Goal: Transaction & Acquisition: Obtain resource

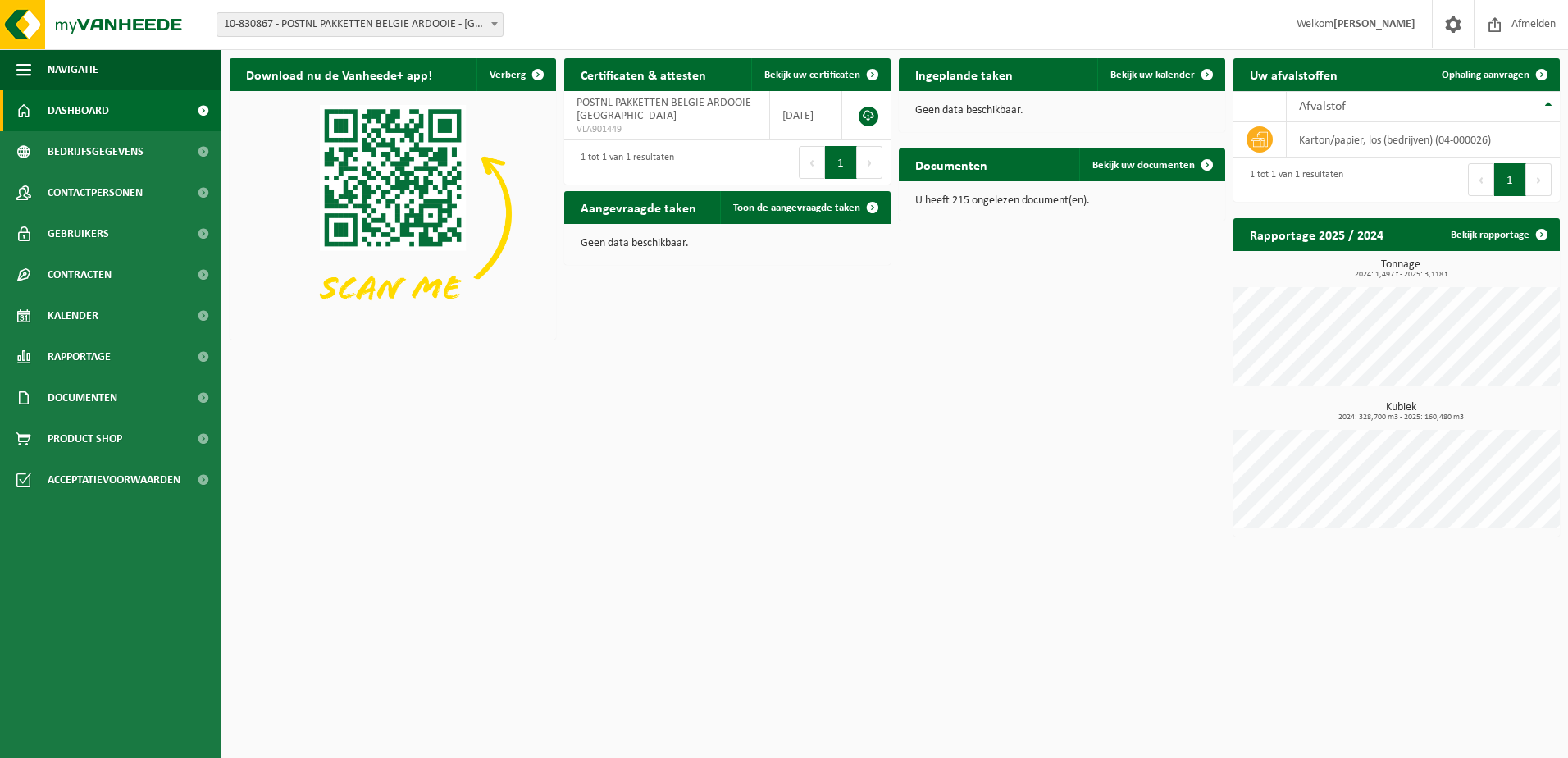
click at [450, 24] on span "10-830867 - POSTNL PAKKETTEN BELGIE ARDOOIE - [GEOGRAPHIC_DATA]" at bounding box center [359, 24] width 286 height 23
click at [450, 101] on img at bounding box center [393, 213] width 327 height 245
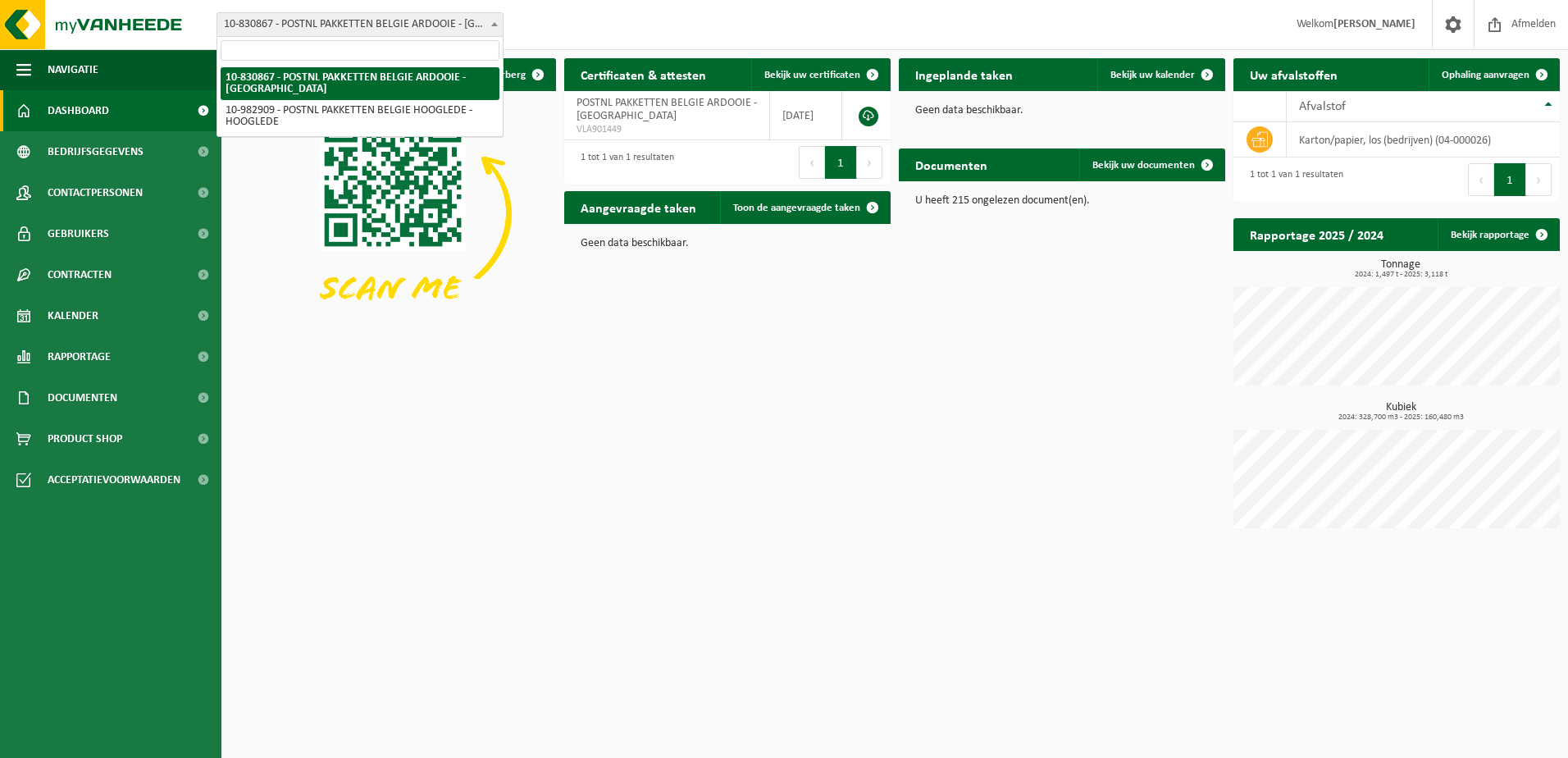
click at [460, 12] on span "10-830867 - POSTNL PAKKETTEN BELGIE ARDOOIE - [GEOGRAPHIC_DATA]" at bounding box center [359, 24] width 287 height 25
select select "162888"
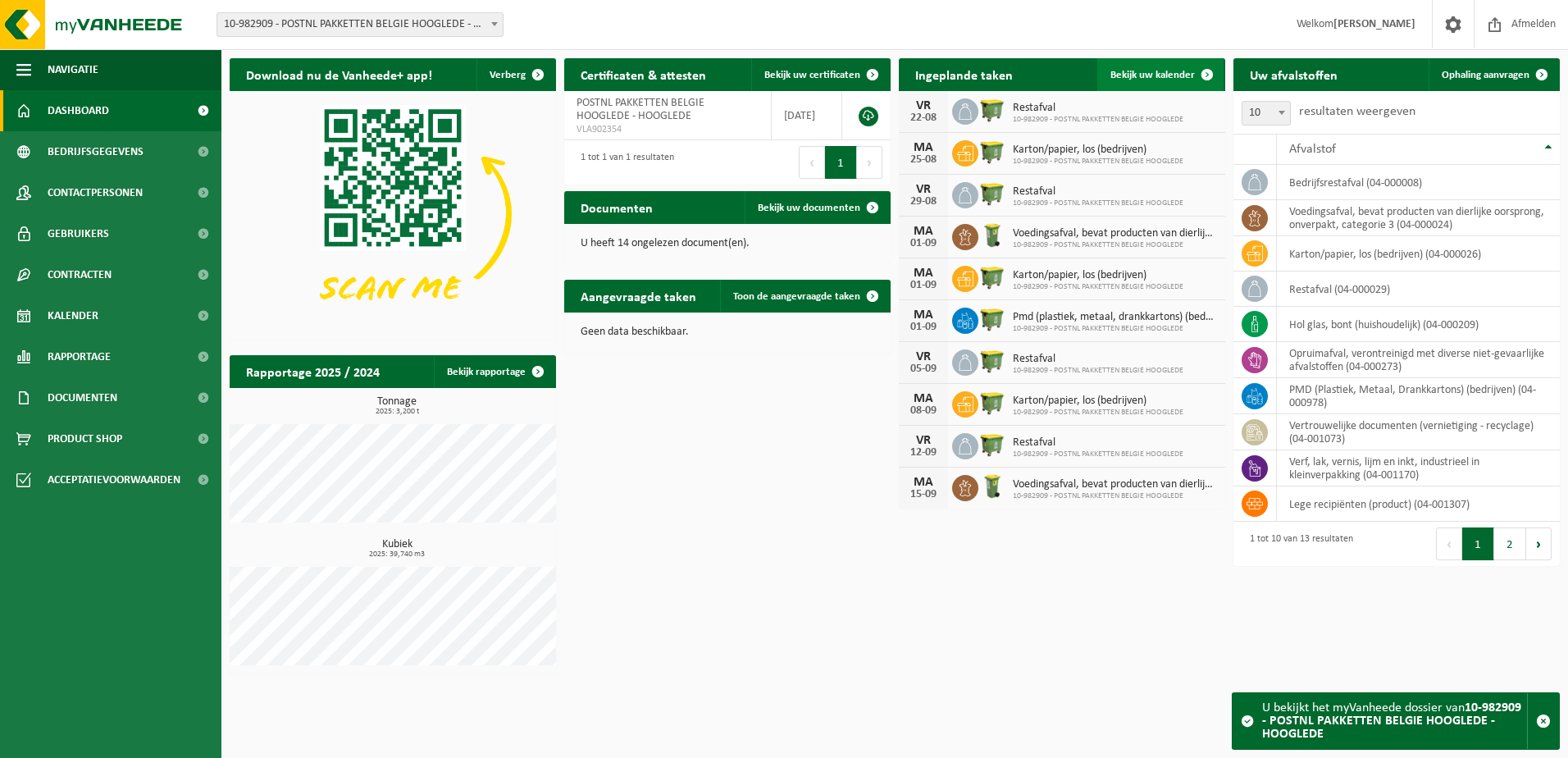
click at [1210, 68] on span at bounding box center [1207, 74] width 33 height 33
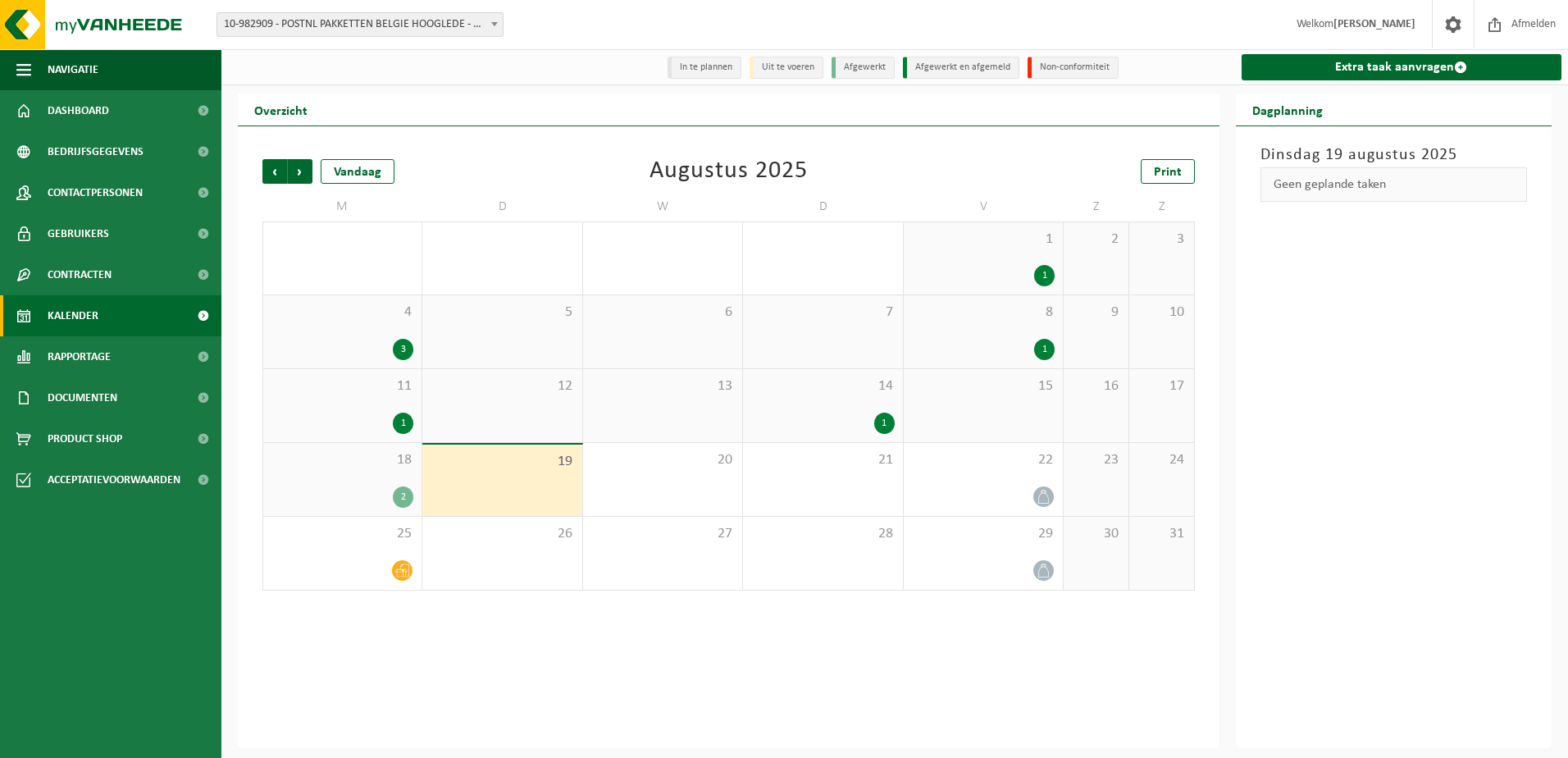
click at [856, 393] on span "14" at bounding box center [822, 386] width 142 height 18
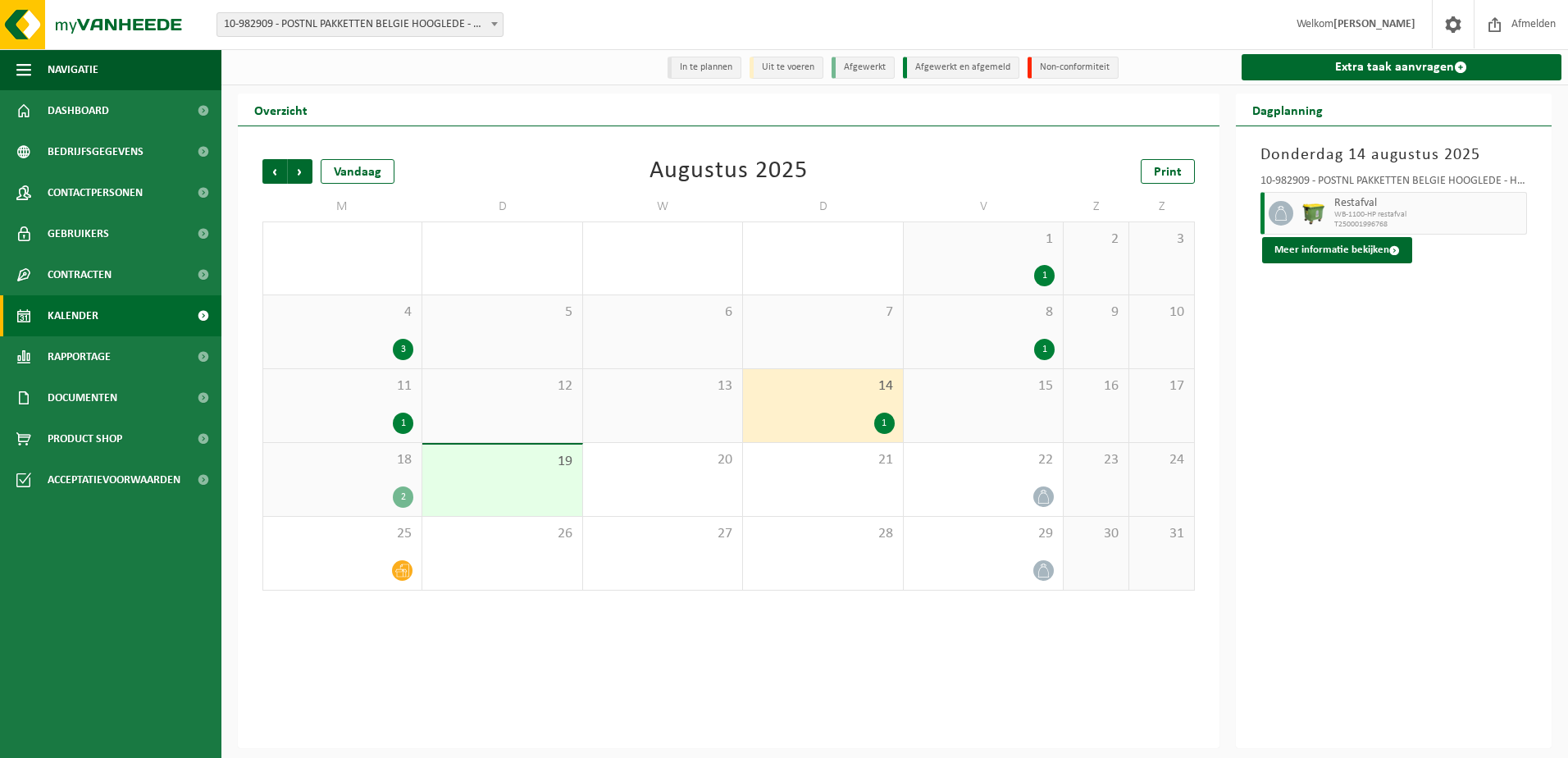
click at [385, 490] on div "2" at bounding box center [342, 496] width 142 height 21
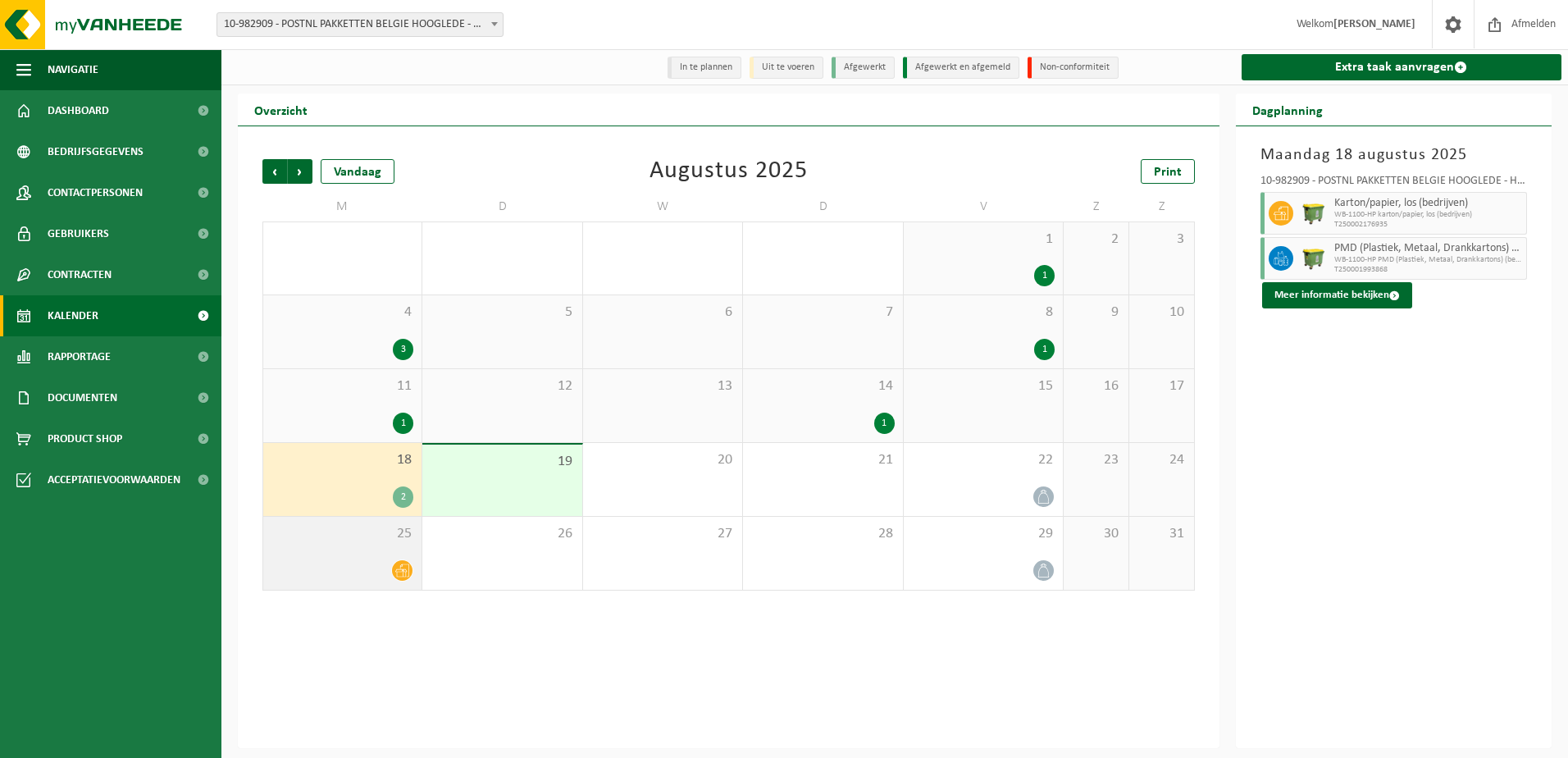
click at [378, 565] on div at bounding box center [342, 571] width 142 height 22
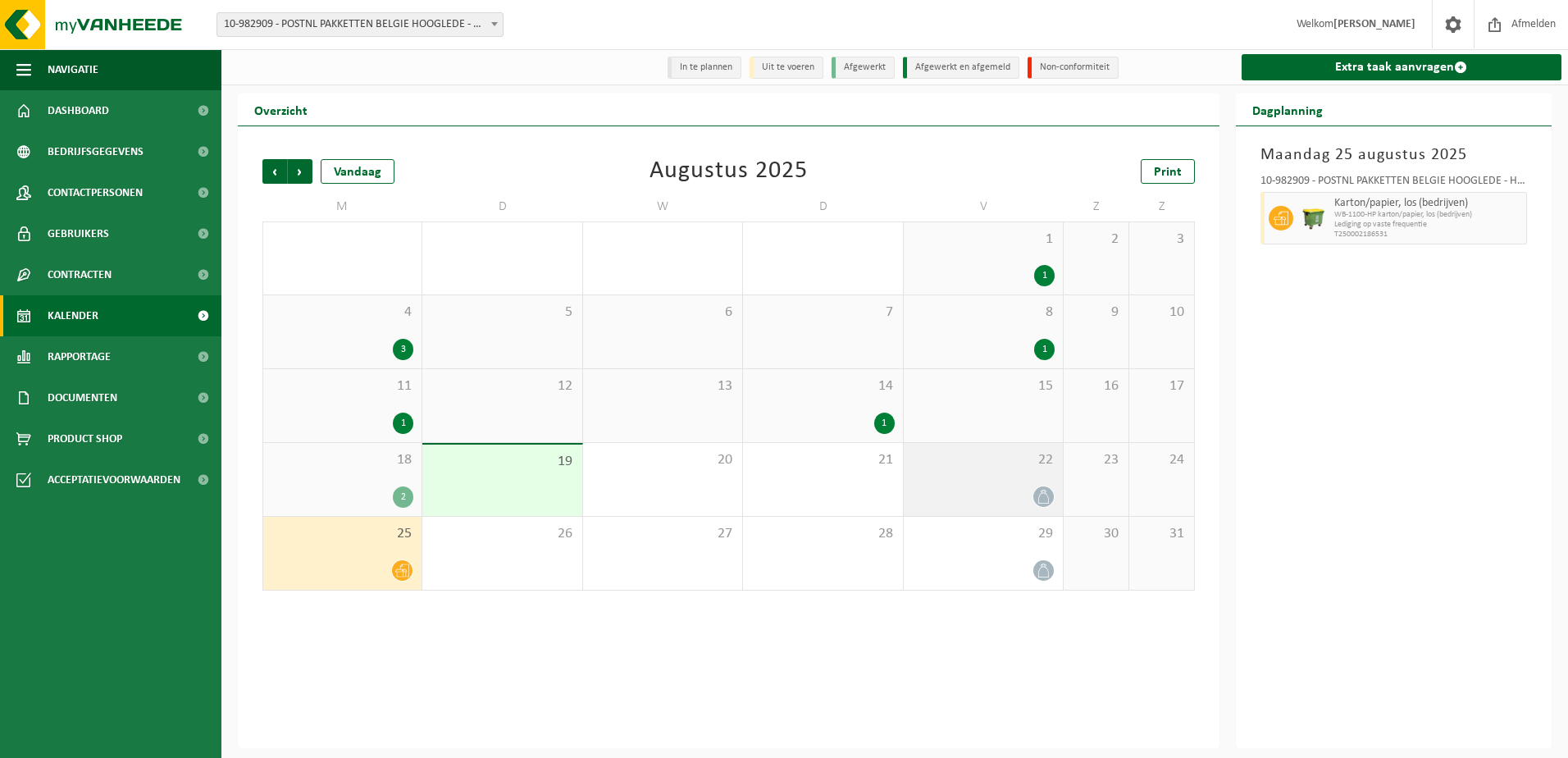
click at [1053, 476] on div "22" at bounding box center [984, 479] width 159 height 73
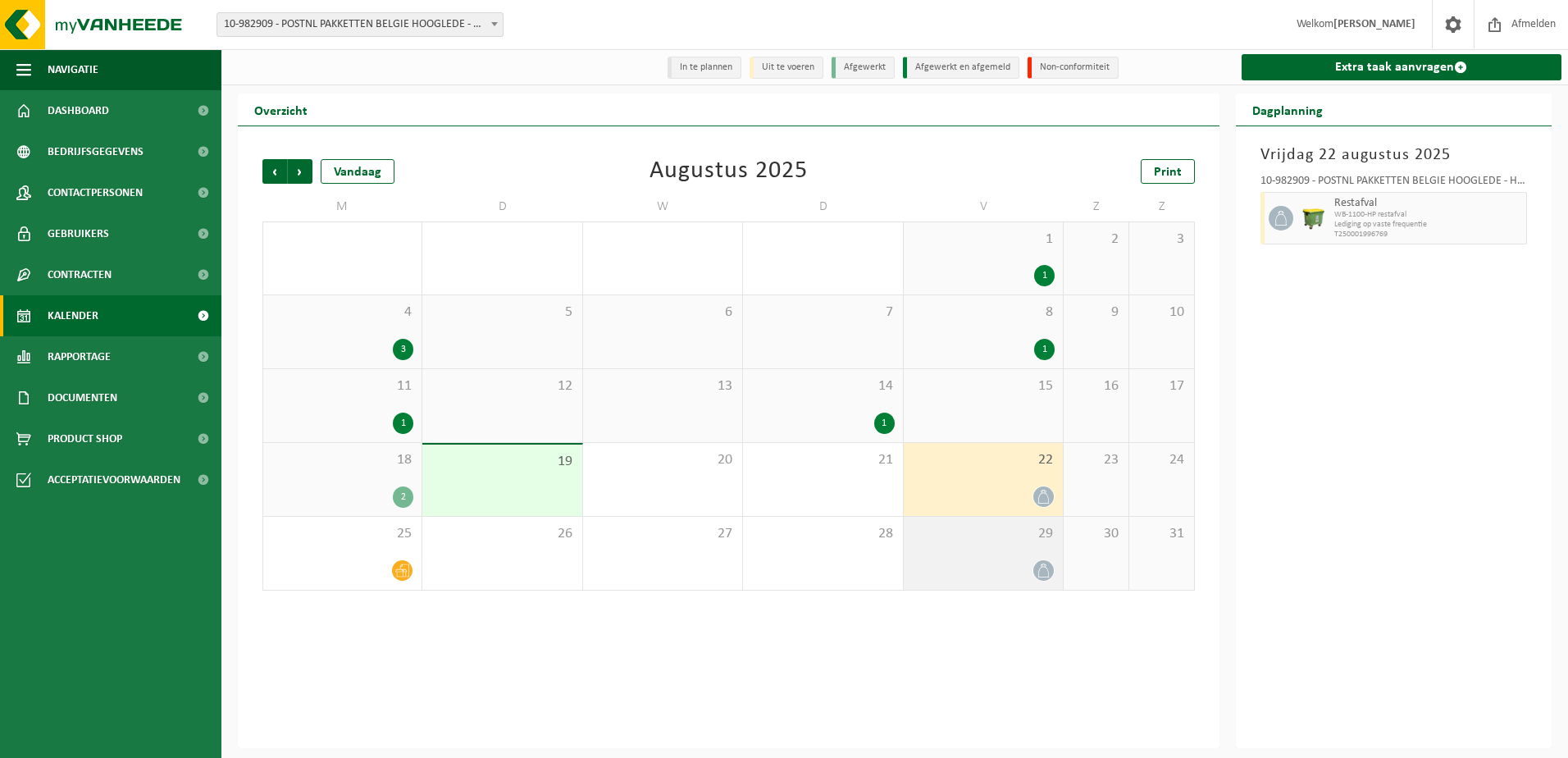
click at [1011, 555] on div "29" at bounding box center [984, 553] width 159 height 73
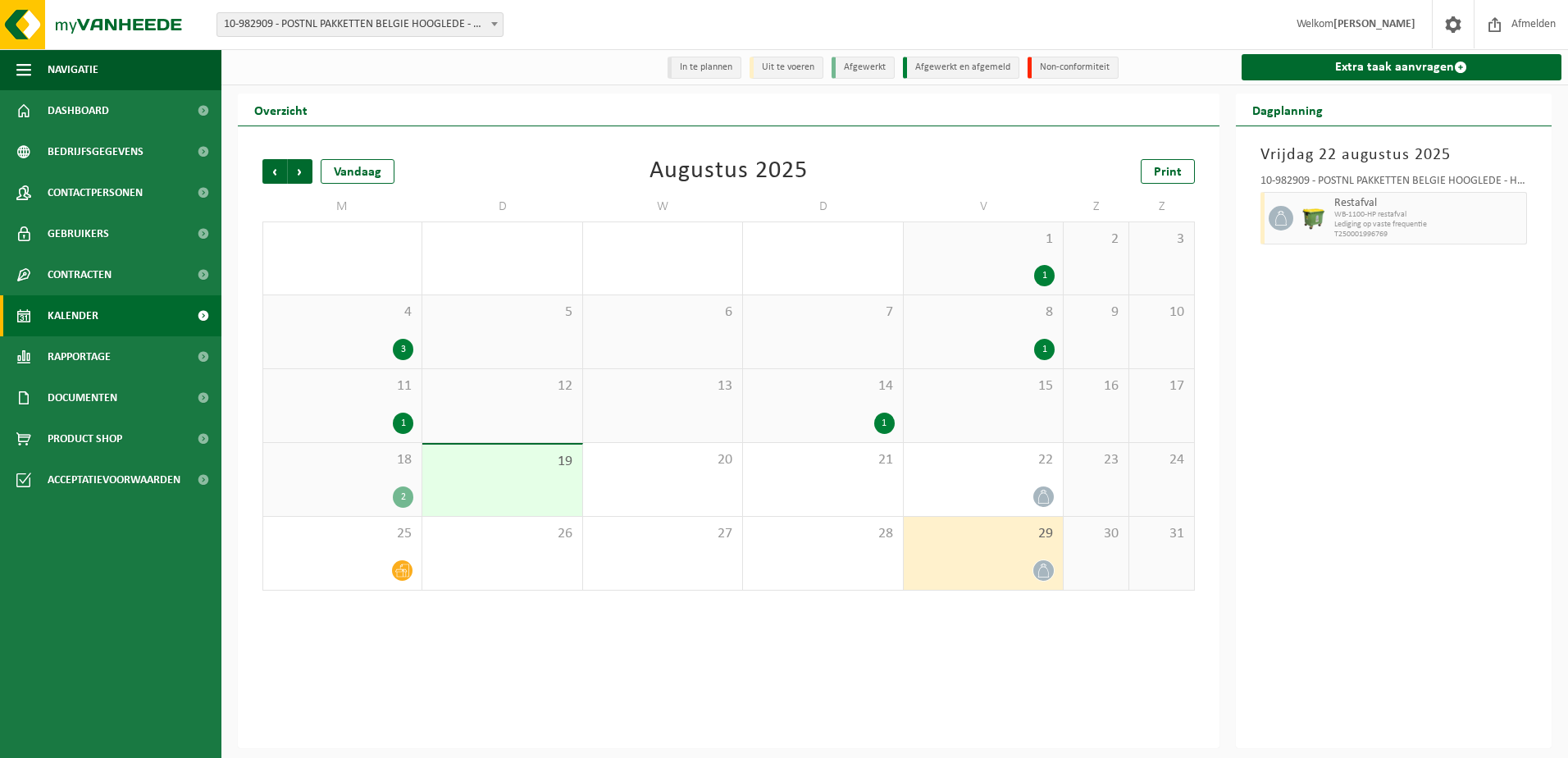
click at [1008, 388] on span "15" at bounding box center [983, 386] width 142 height 18
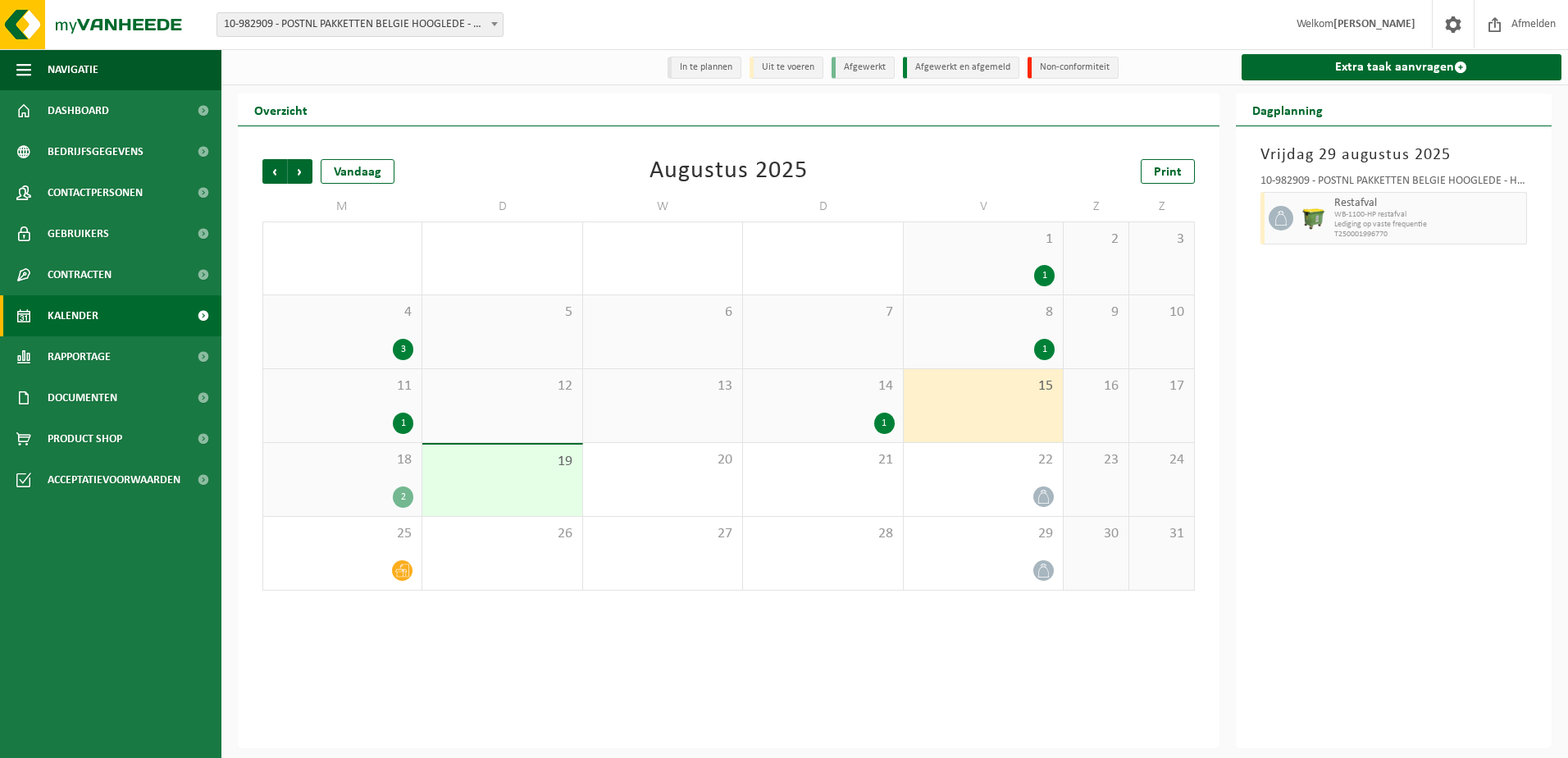
click at [1008, 342] on div "1" at bounding box center [983, 349] width 142 height 21
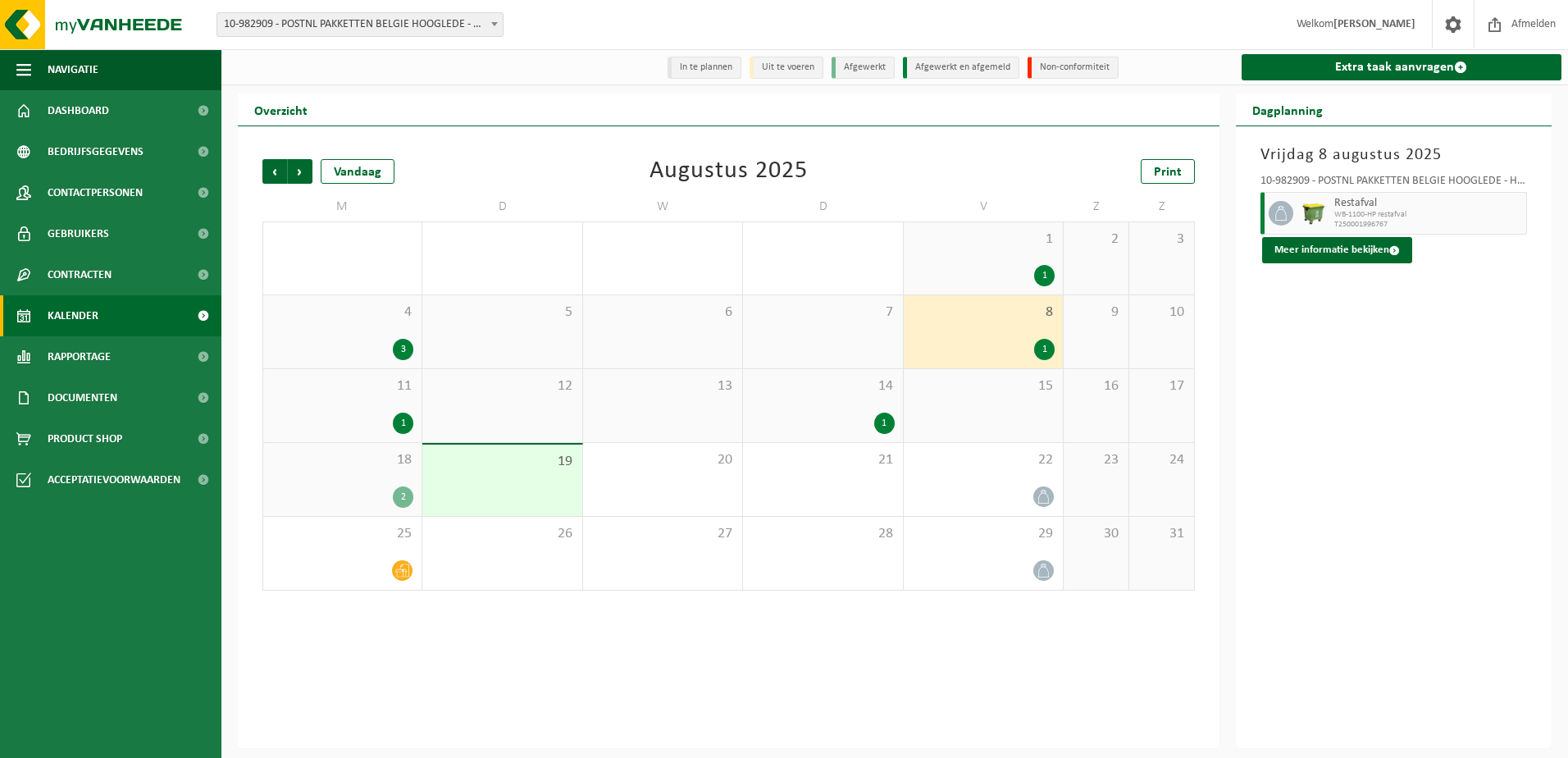
click at [379, 338] on div "4 3" at bounding box center [341, 332] width 158 height 73
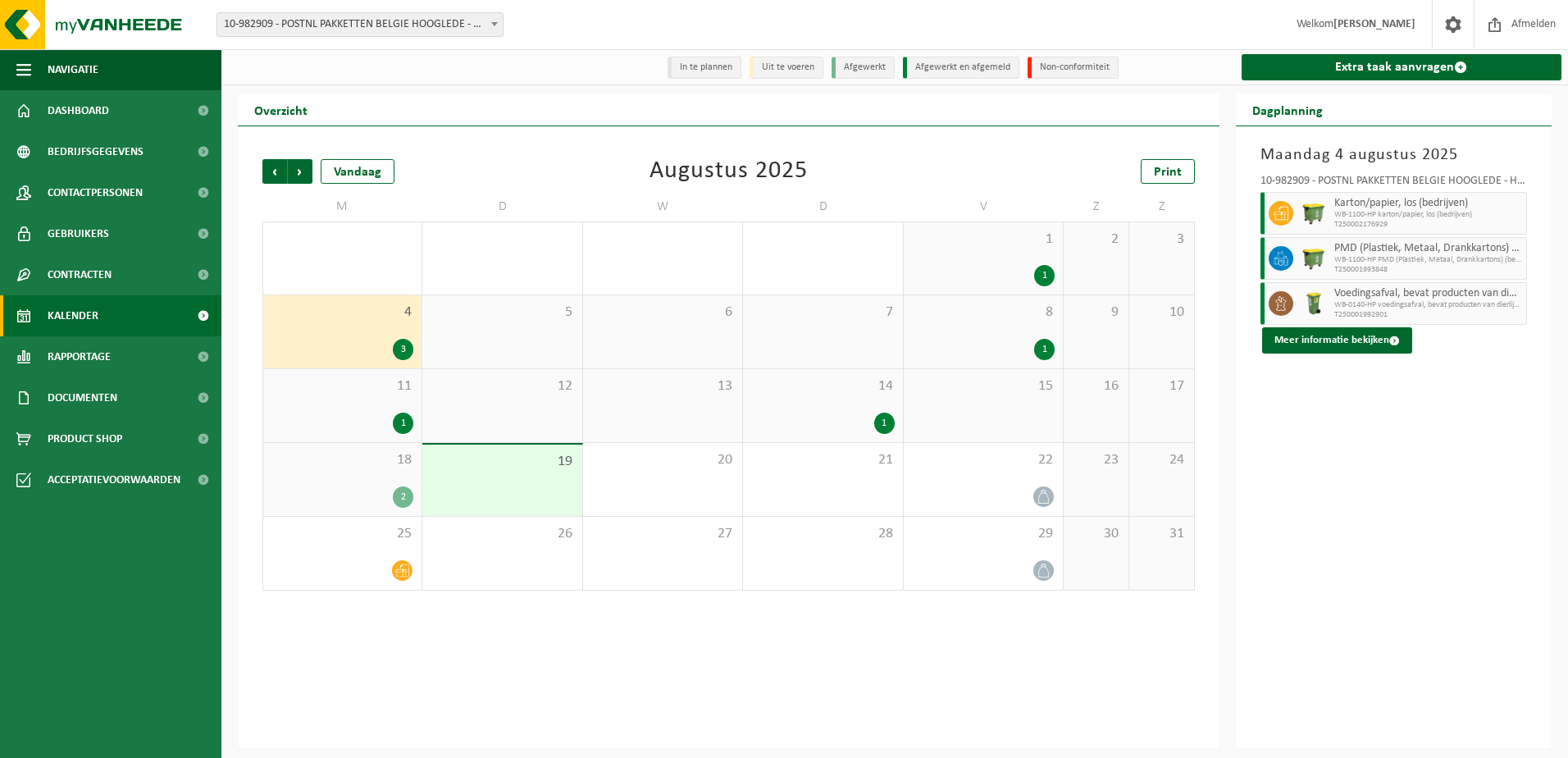
click at [353, 389] on span "11" at bounding box center [342, 386] width 142 height 18
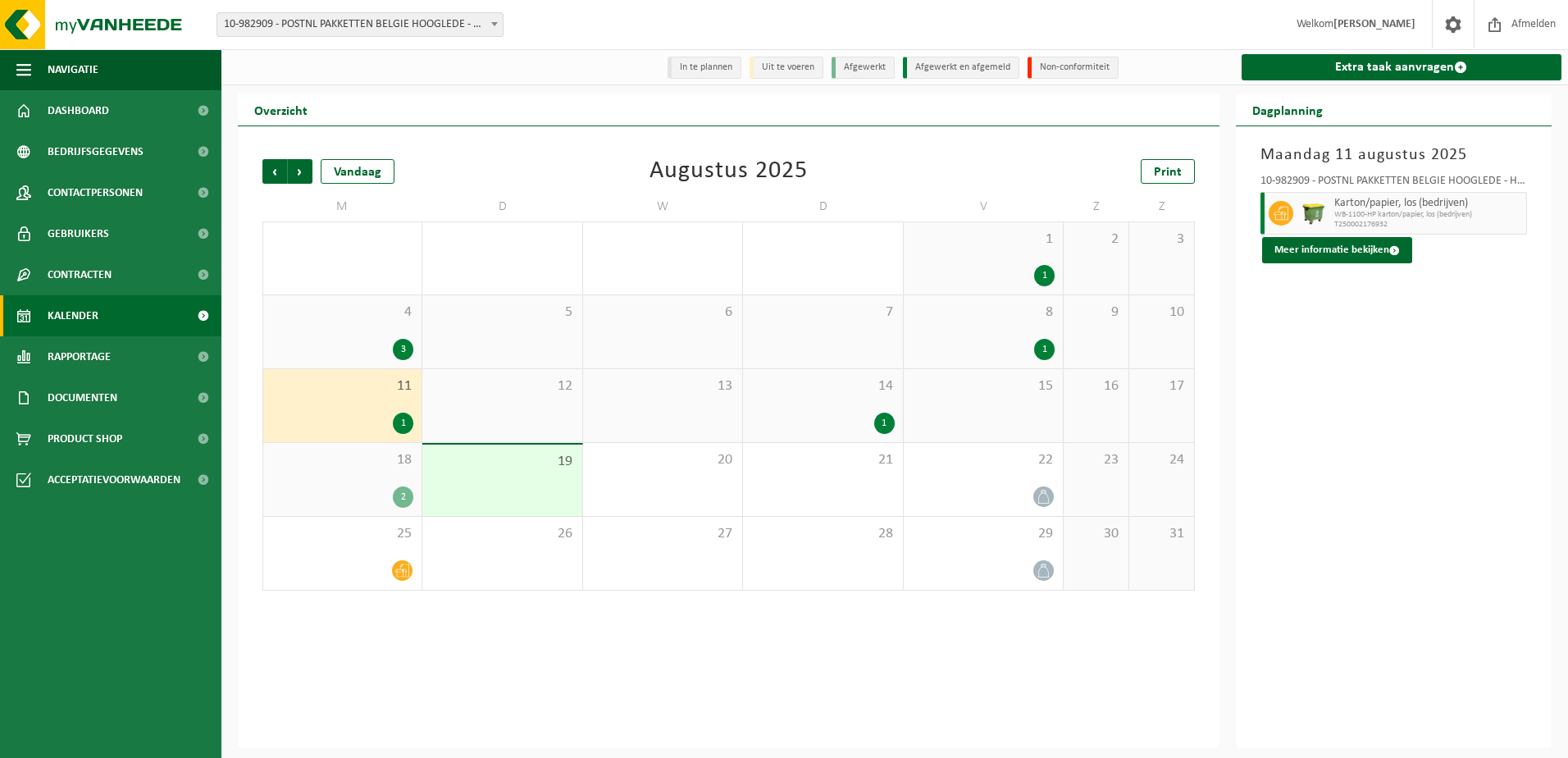
click at [1047, 269] on div "1" at bounding box center [1044, 275] width 21 height 21
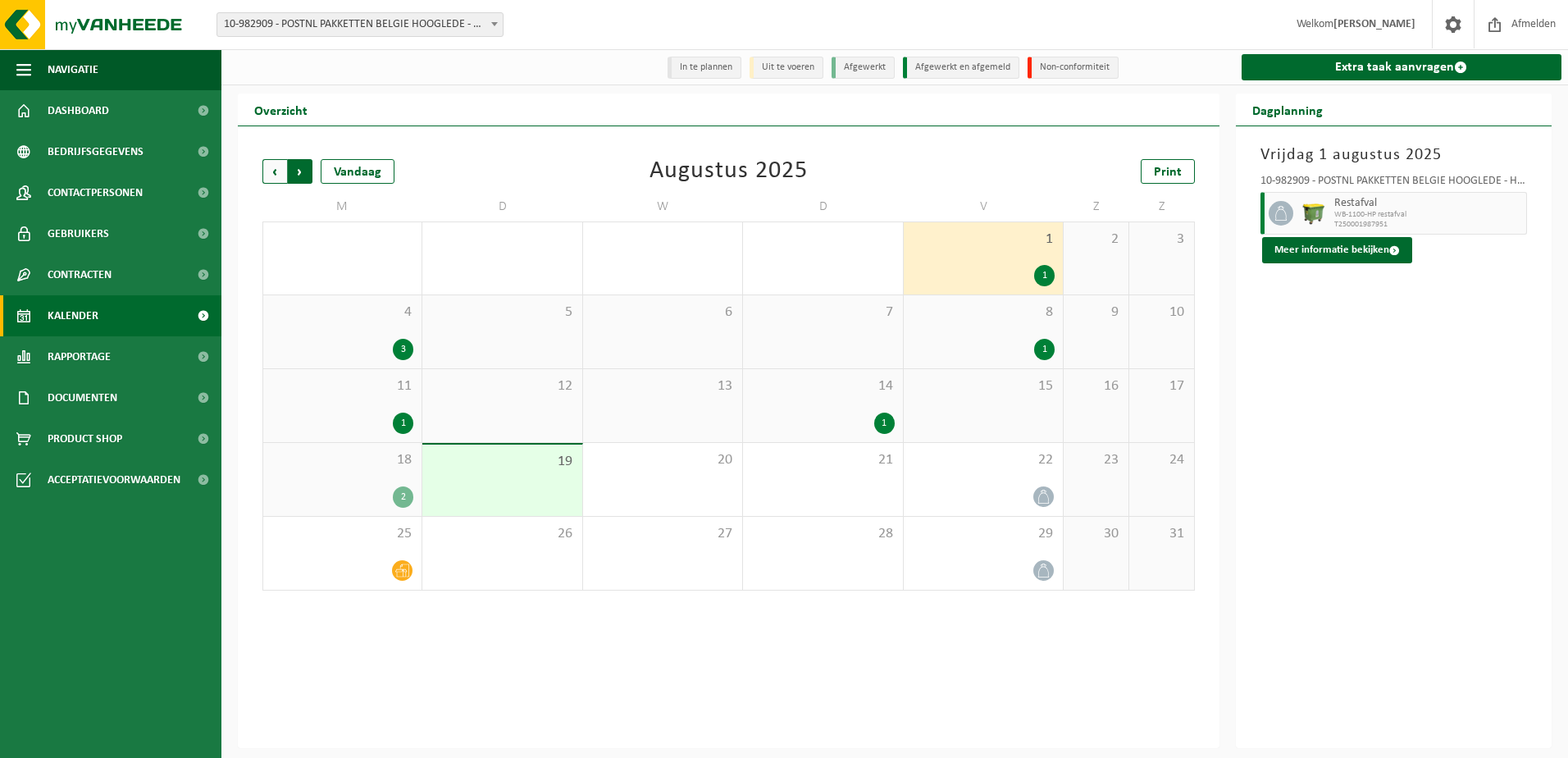
click at [277, 173] on span "Vorige" at bounding box center [275, 171] width 25 height 25
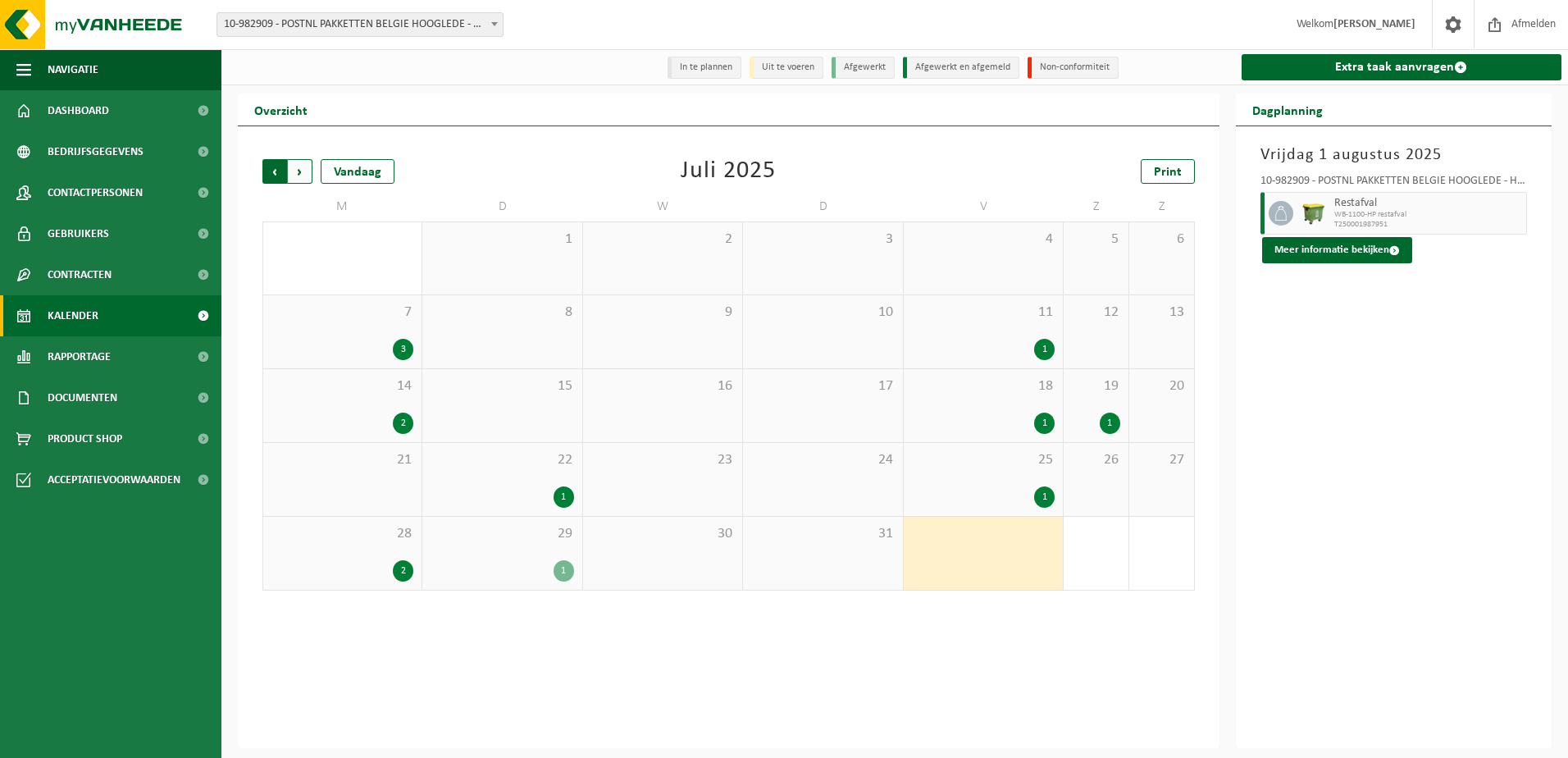
click at [299, 178] on span "Volgende" at bounding box center [300, 171] width 25 height 25
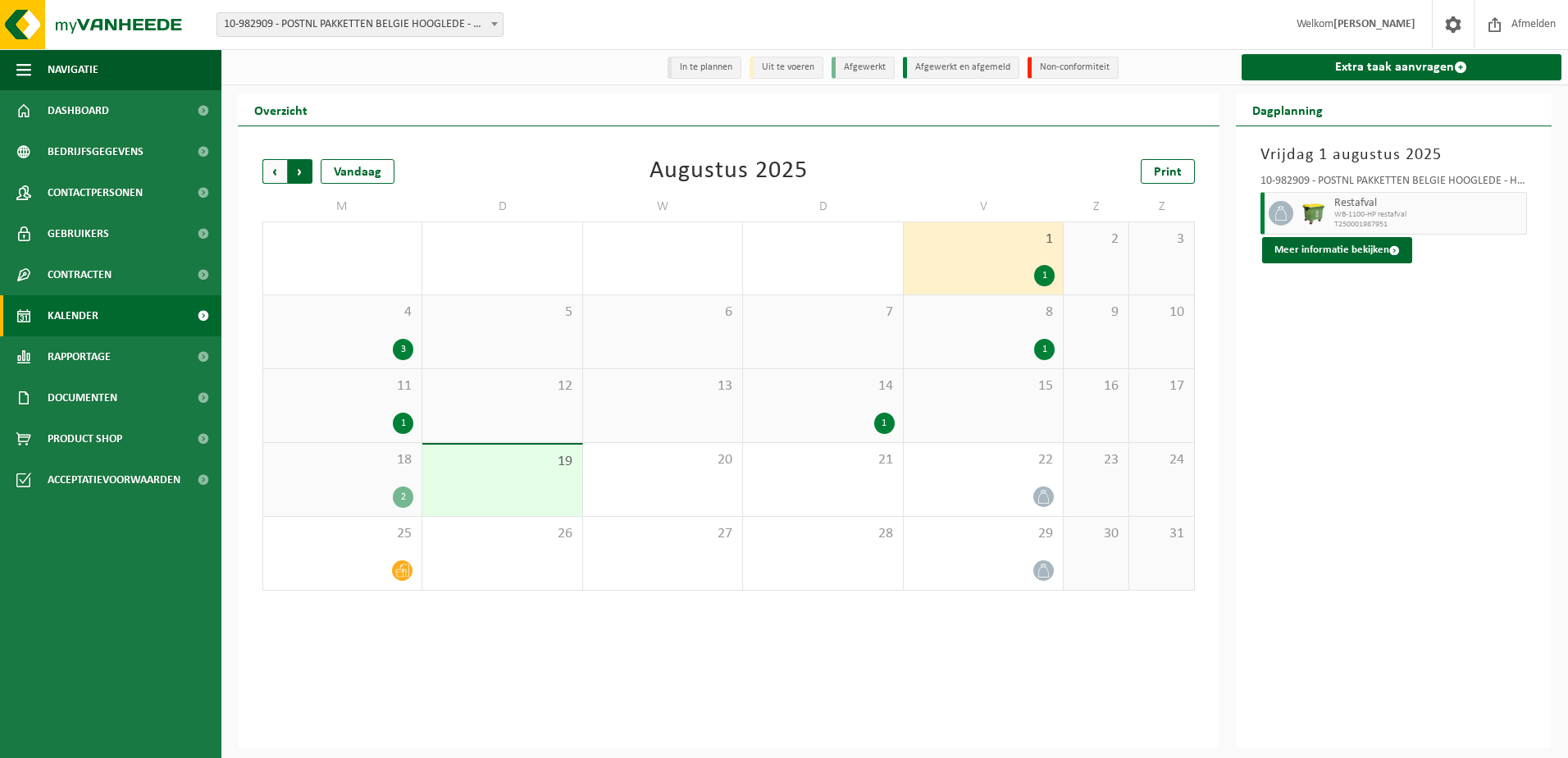
click at [263, 176] on span "Vorige" at bounding box center [275, 171] width 25 height 25
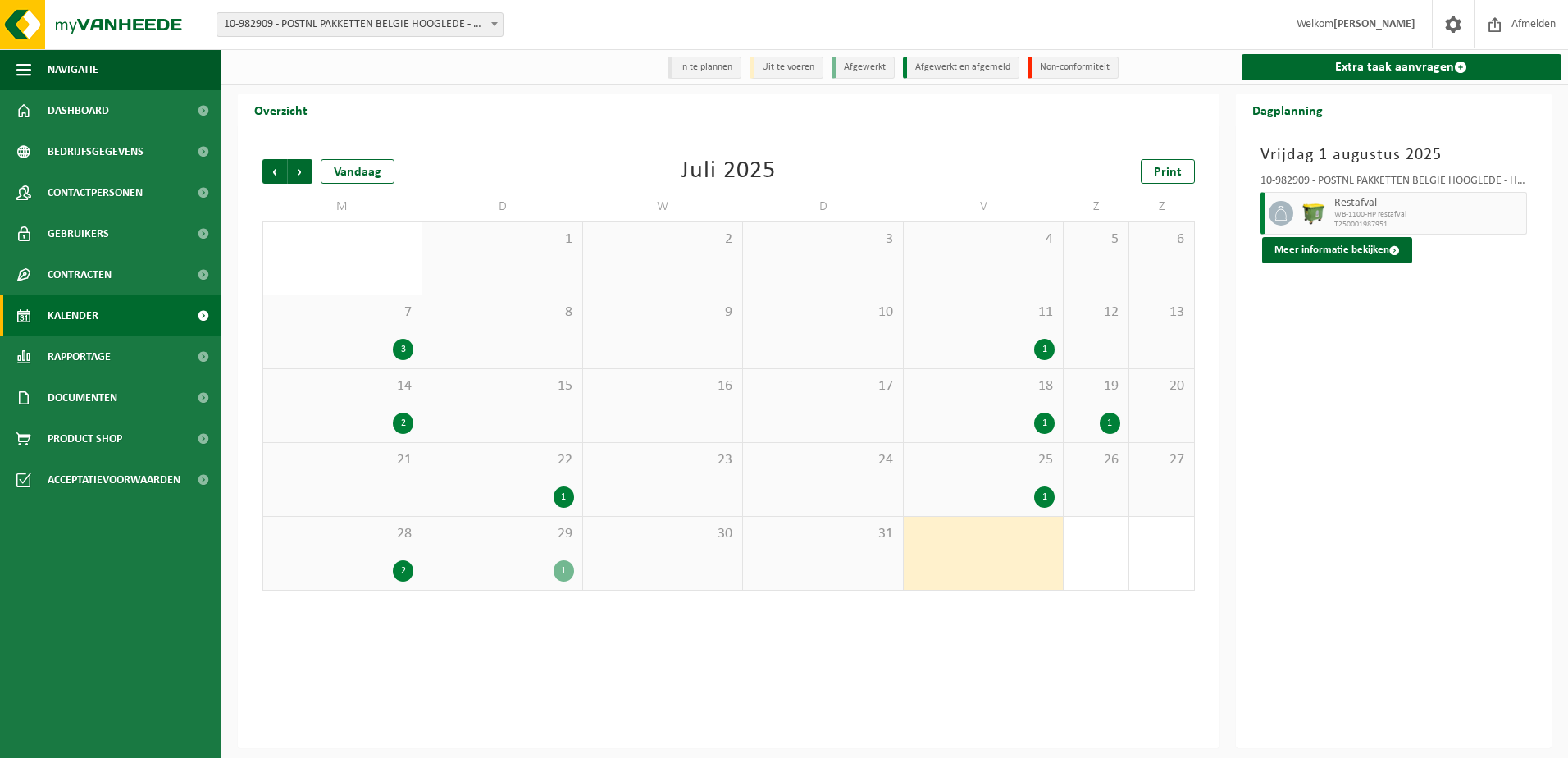
click at [524, 533] on span "29" at bounding box center [501, 534] width 142 height 18
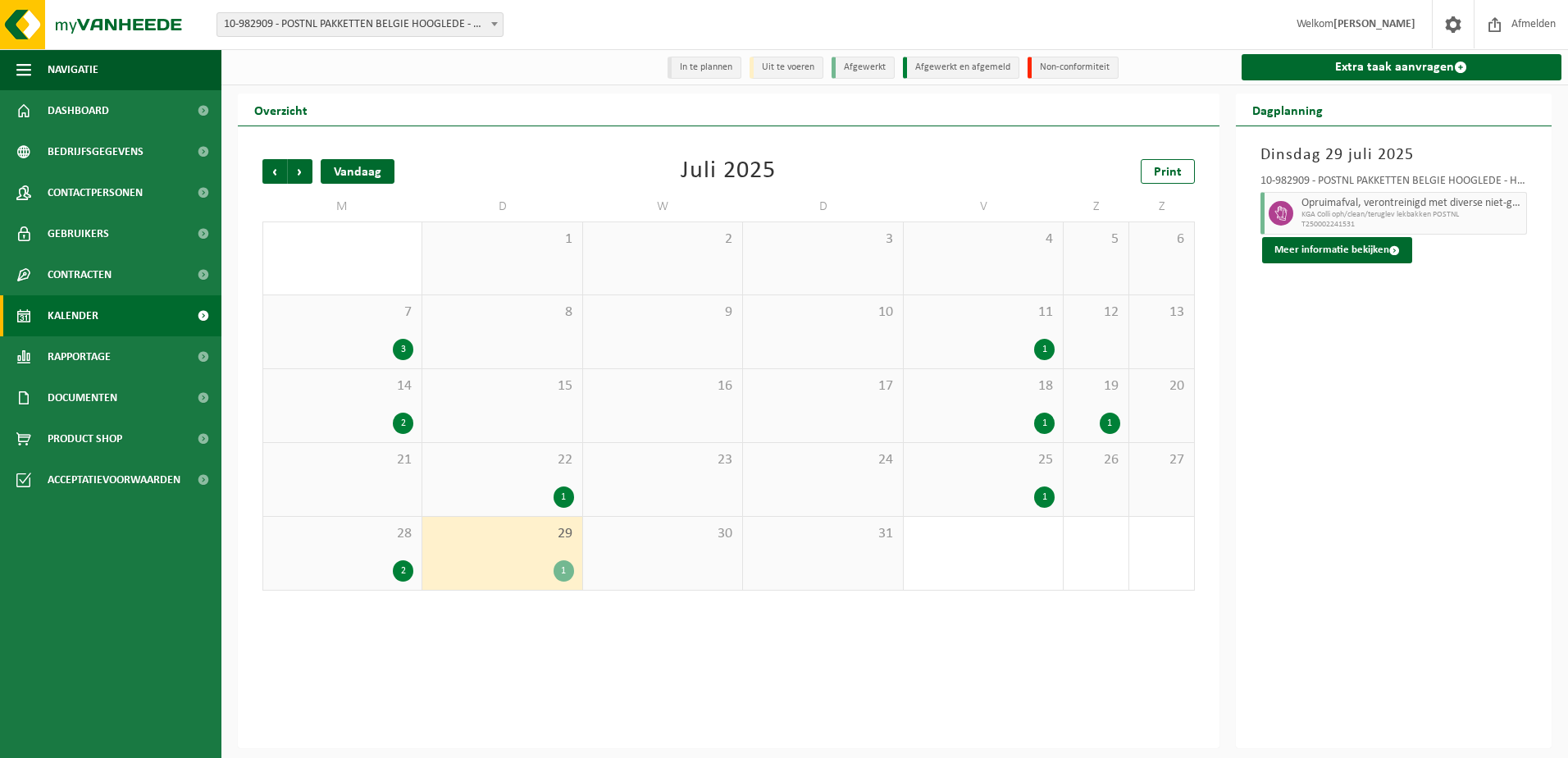
click at [342, 162] on div "Vandaag" at bounding box center [357, 171] width 74 height 25
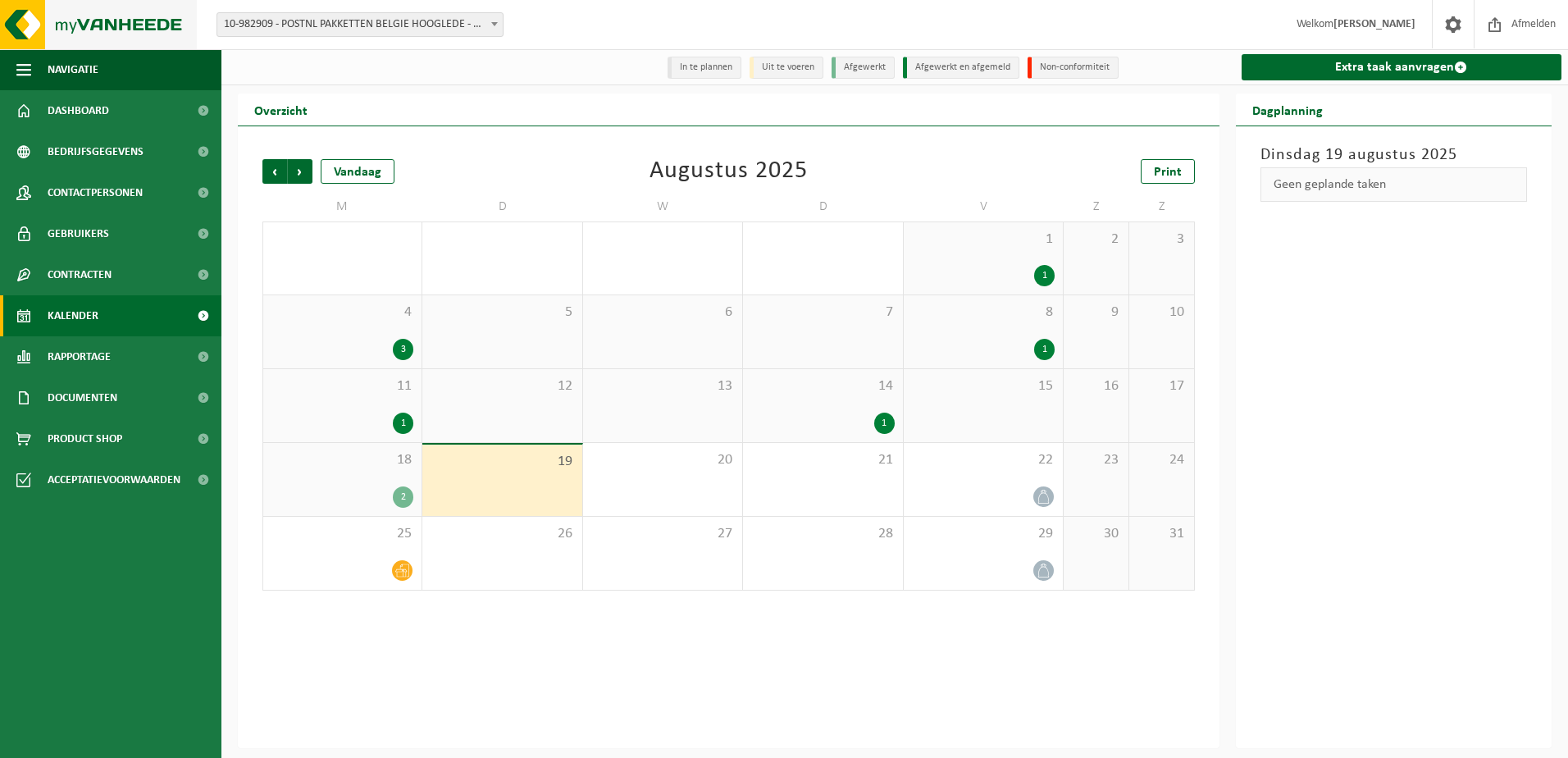
click at [105, 30] on img at bounding box center [99, 24] width 197 height 49
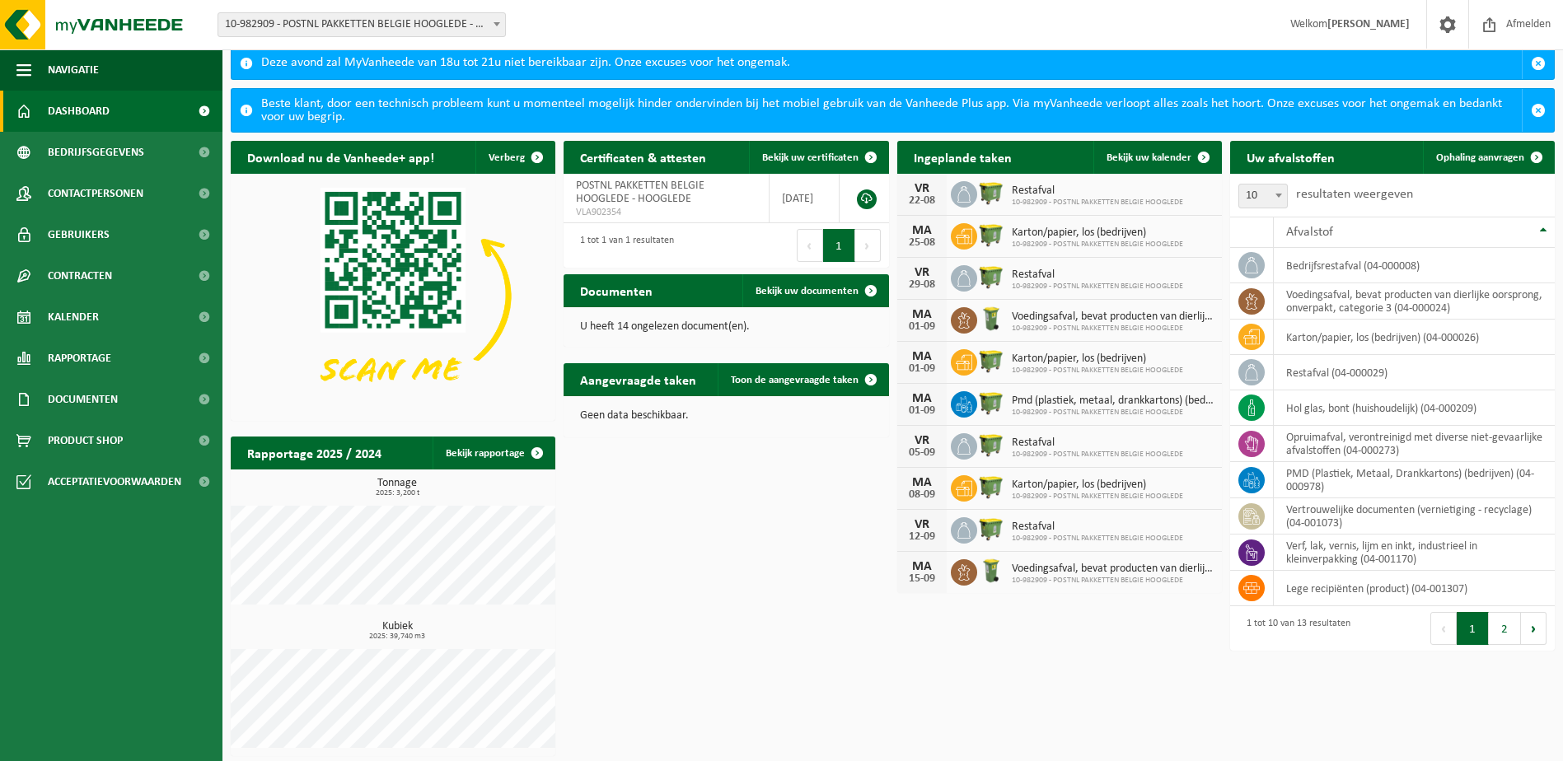
scroll to position [15, 0]
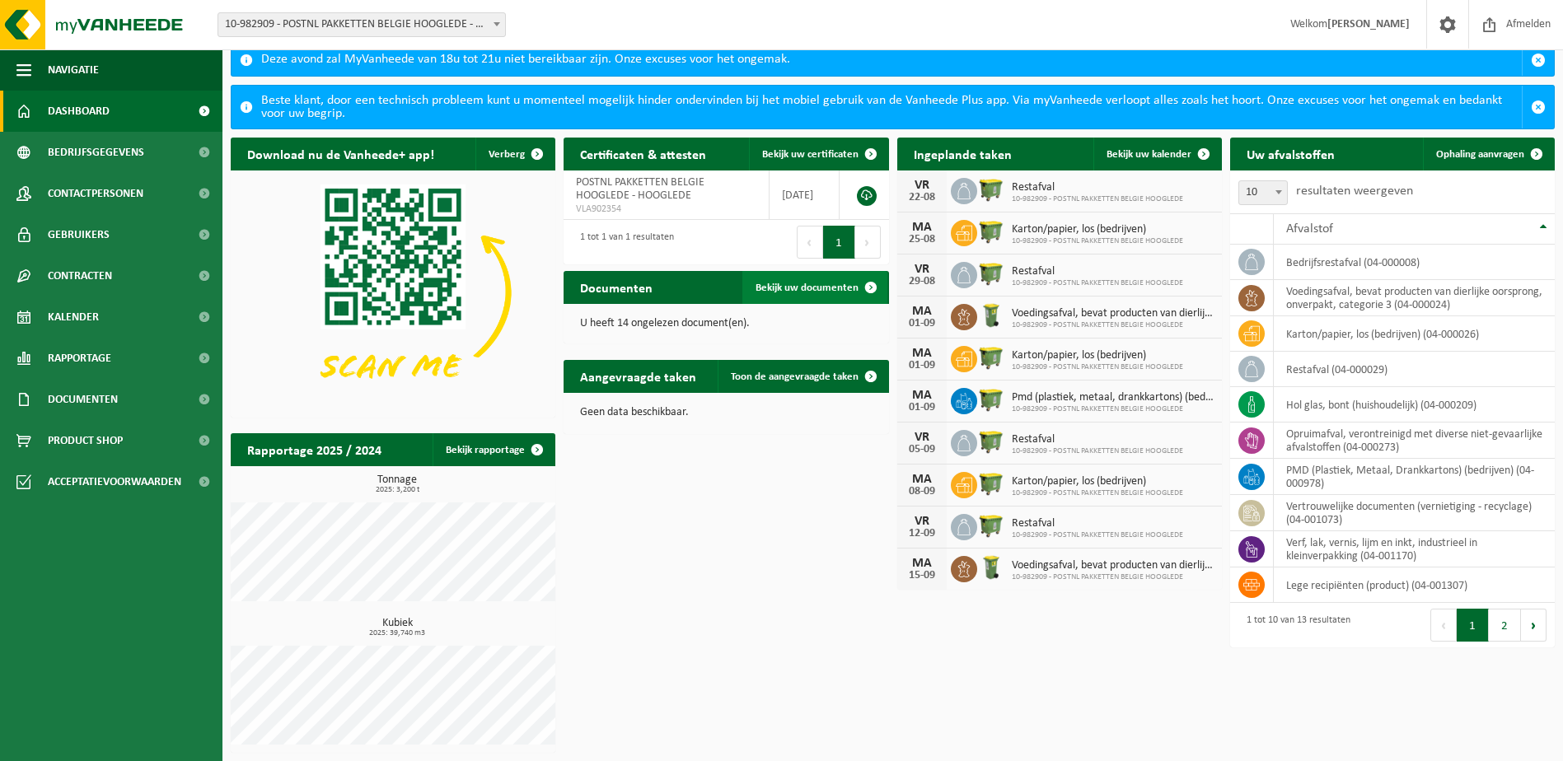
click at [797, 280] on link "Bekijk uw documenten" at bounding box center [814, 287] width 145 height 33
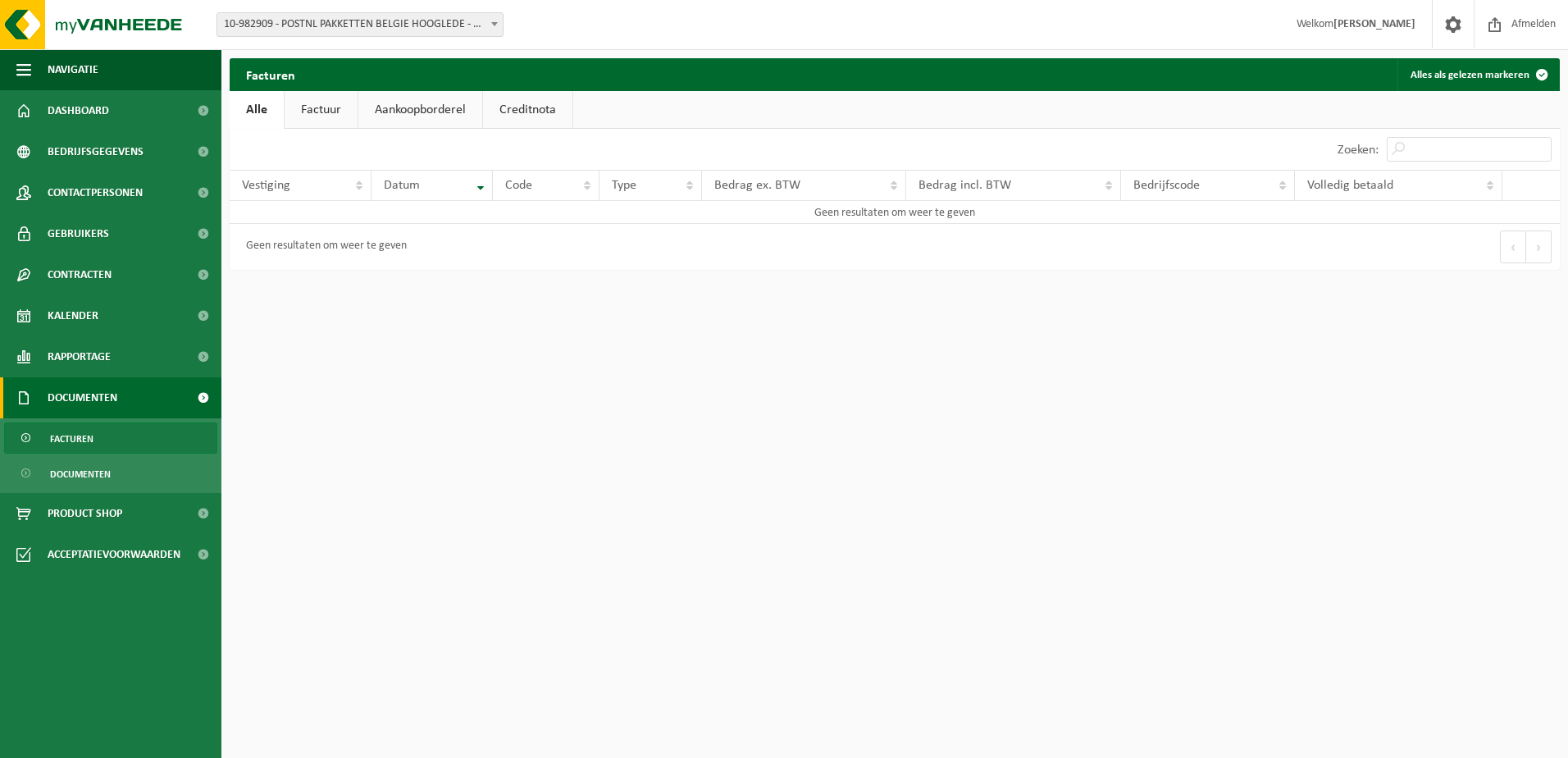
click at [333, 113] on link "Factuur" at bounding box center [321, 110] width 73 height 38
click at [414, 110] on link "Aankoopborderel" at bounding box center [422, 110] width 123 height 38
click at [525, 107] on link "Creditnota" at bounding box center [536, 110] width 90 height 38
click at [243, 103] on link "Alle" at bounding box center [257, 110] width 54 height 38
click at [132, 465] on link "Documenten" at bounding box center [111, 473] width 213 height 31
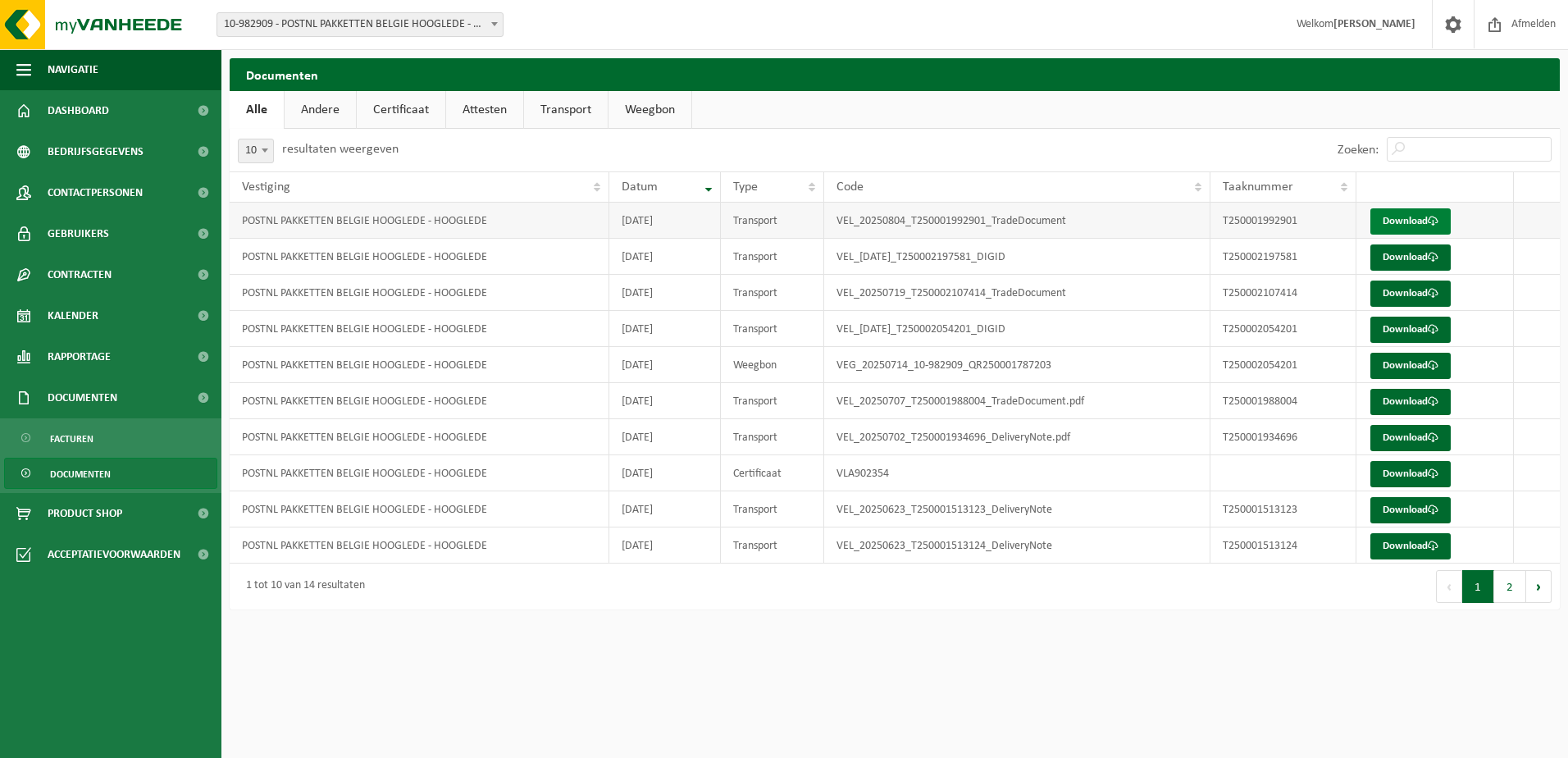
click at [1425, 216] on link "Download" at bounding box center [1410, 221] width 81 height 26
click at [1416, 254] on link "Download" at bounding box center [1410, 257] width 81 height 26
click at [1505, 592] on button "2" at bounding box center [1510, 586] width 32 height 33
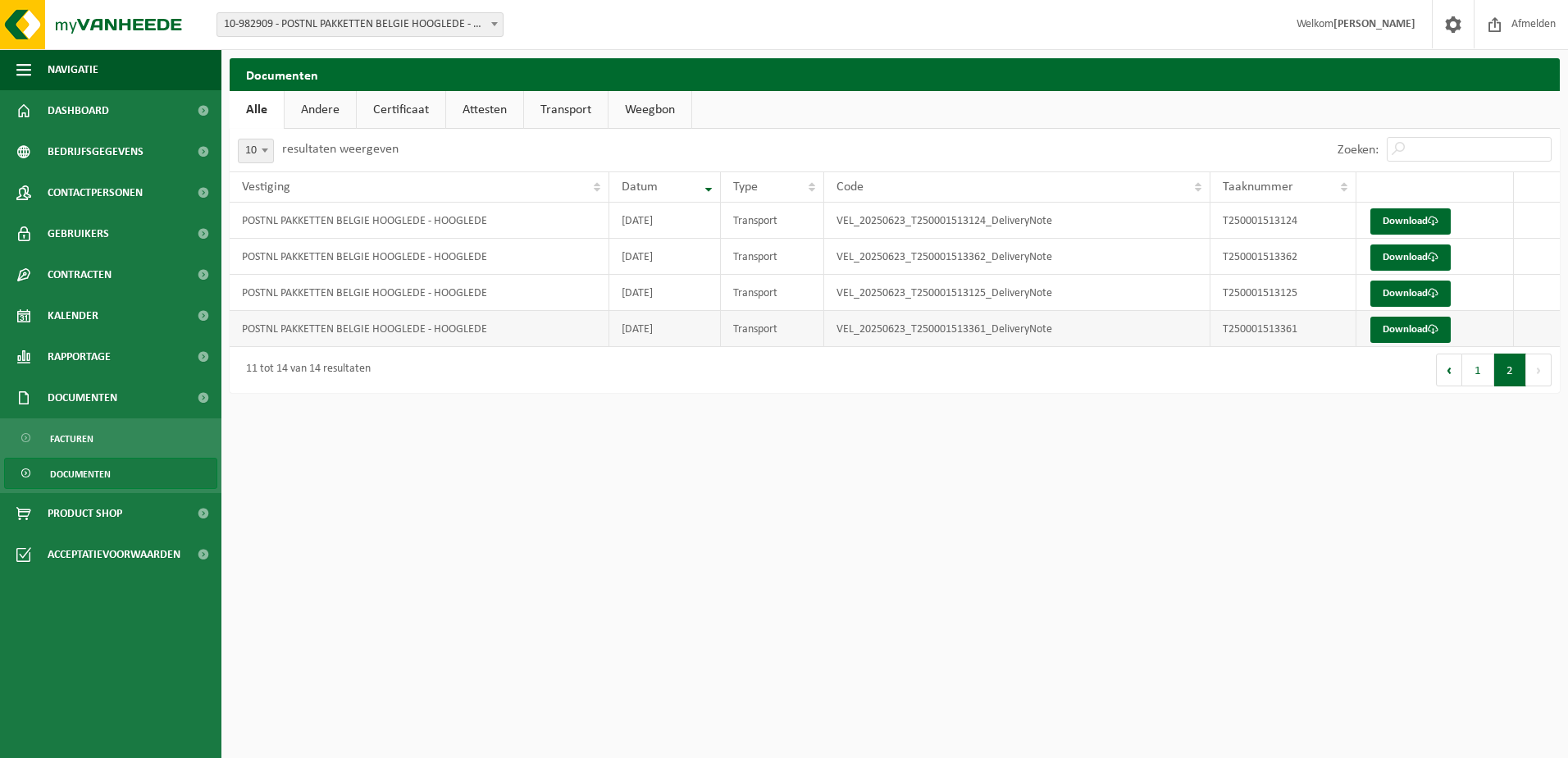
click at [392, 328] on td "POSTNL PAKKETTEN BELGIE HOOGLEDE - HOOGLEDE" at bounding box center [419, 329] width 379 height 36
click at [1414, 338] on link "Download" at bounding box center [1410, 330] width 81 height 26
click at [1450, 365] on button "Vorige" at bounding box center [1449, 370] width 26 height 33
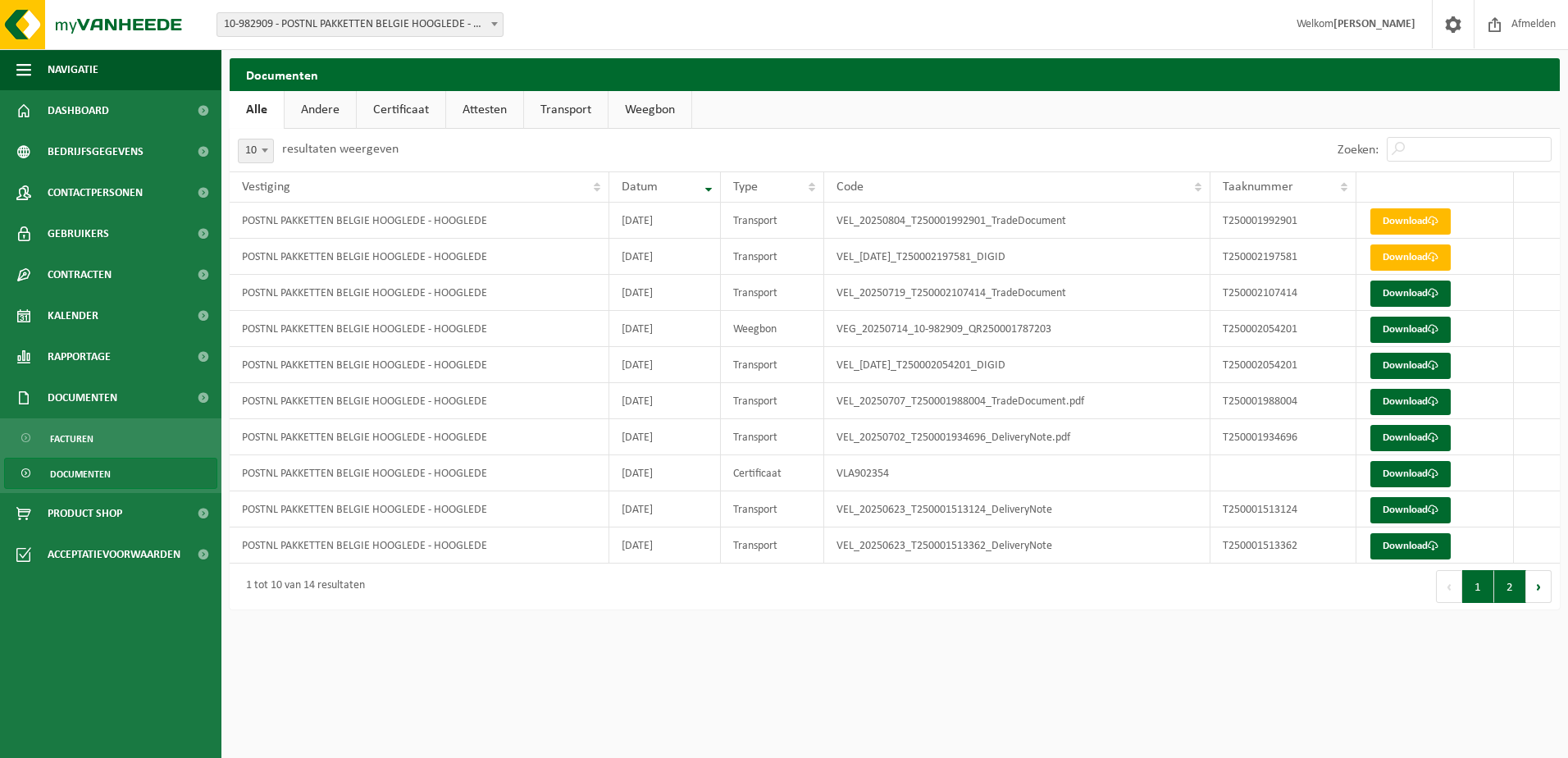
click at [1515, 588] on button "2" at bounding box center [1510, 586] width 32 height 33
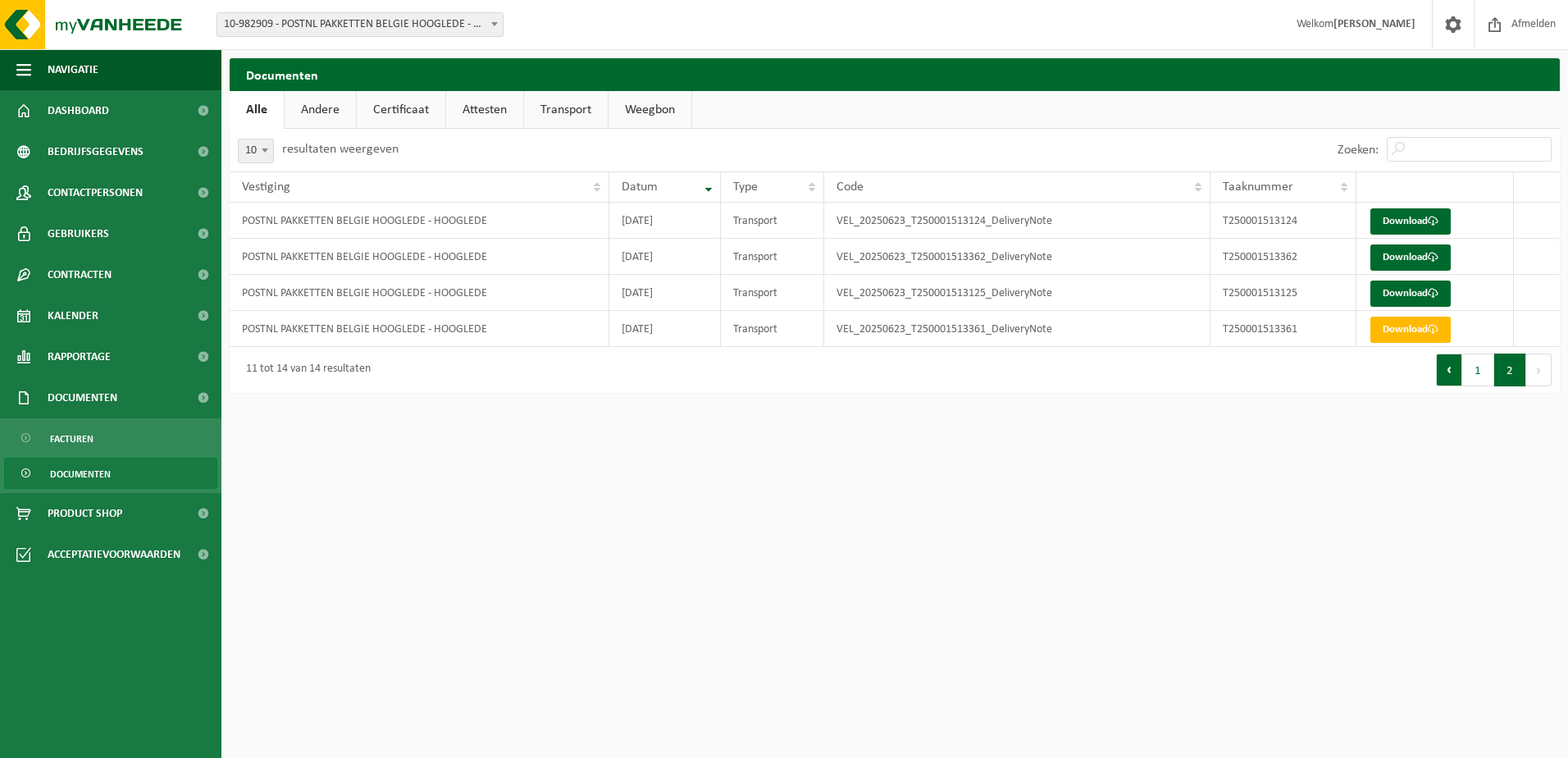
click at [1450, 379] on button "Vorige" at bounding box center [1449, 370] width 26 height 33
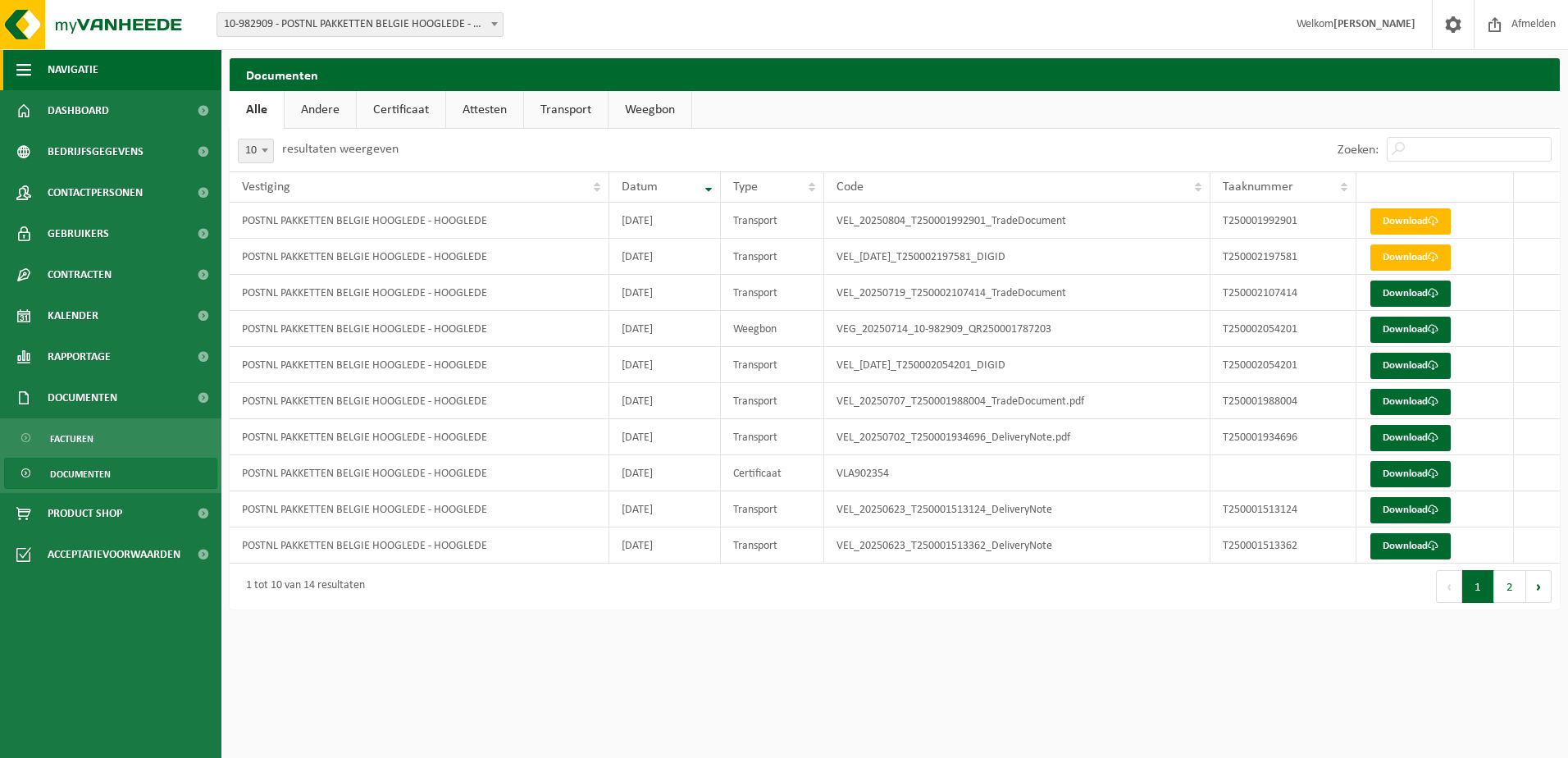
click at [132, 69] on button "Navigatie" at bounding box center [111, 69] width 221 height 41
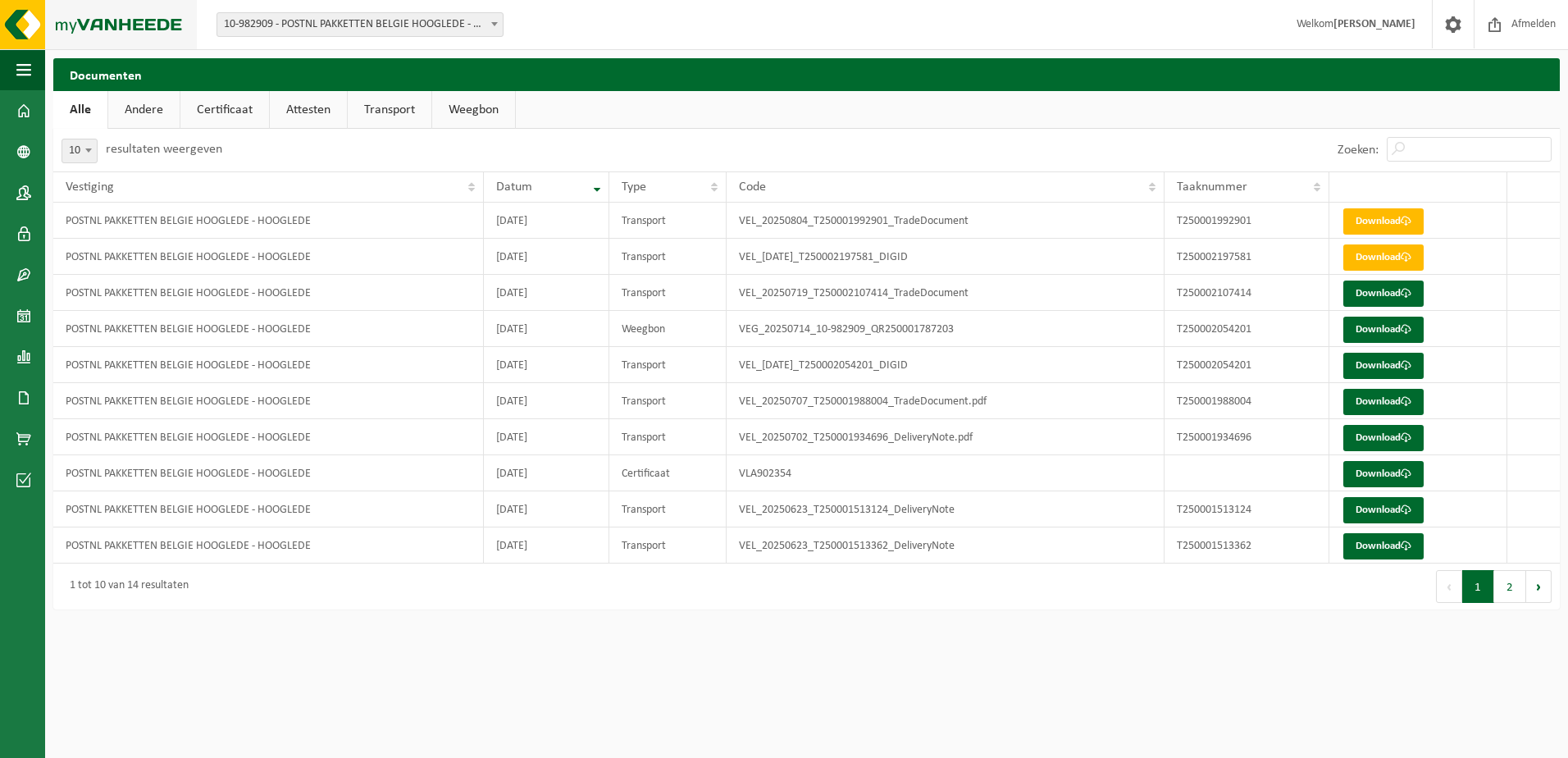
click at [132, 35] on img at bounding box center [99, 24] width 197 height 49
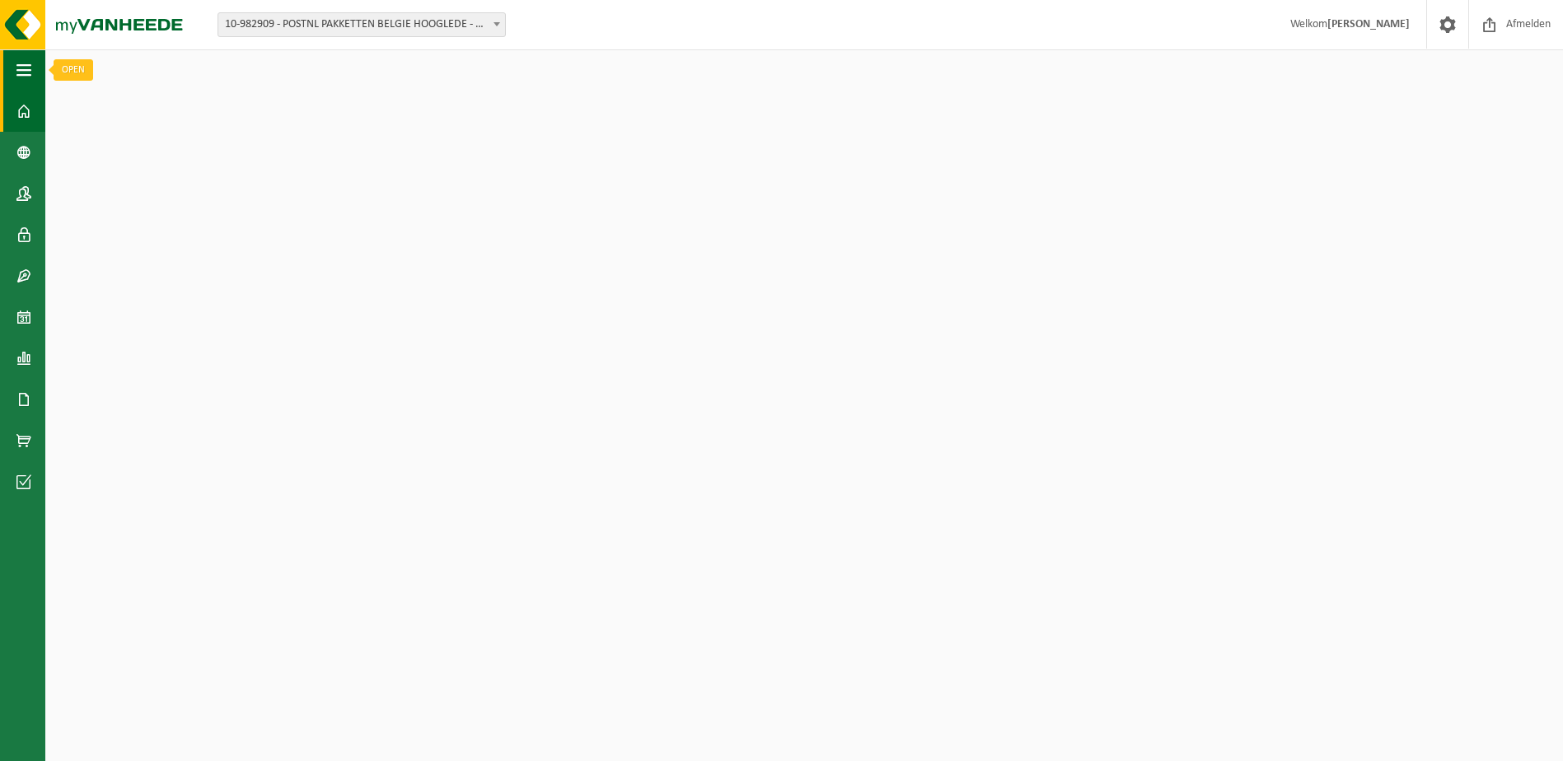
click at [22, 68] on span "button" at bounding box center [23, 69] width 15 height 41
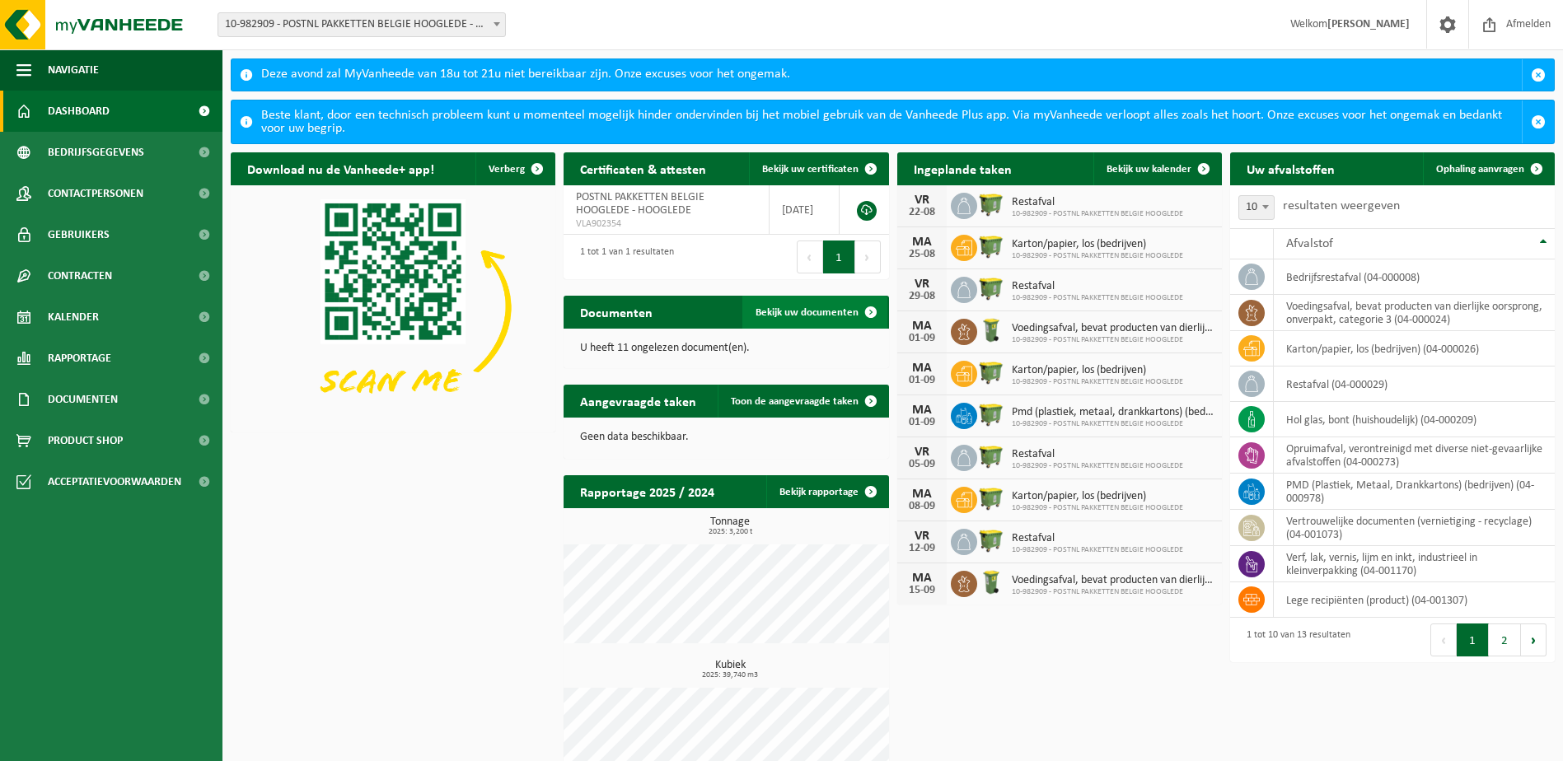
click at [823, 299] on link "Bekijk uw documenten" at bounding box center [814, 312] width 145 height 33
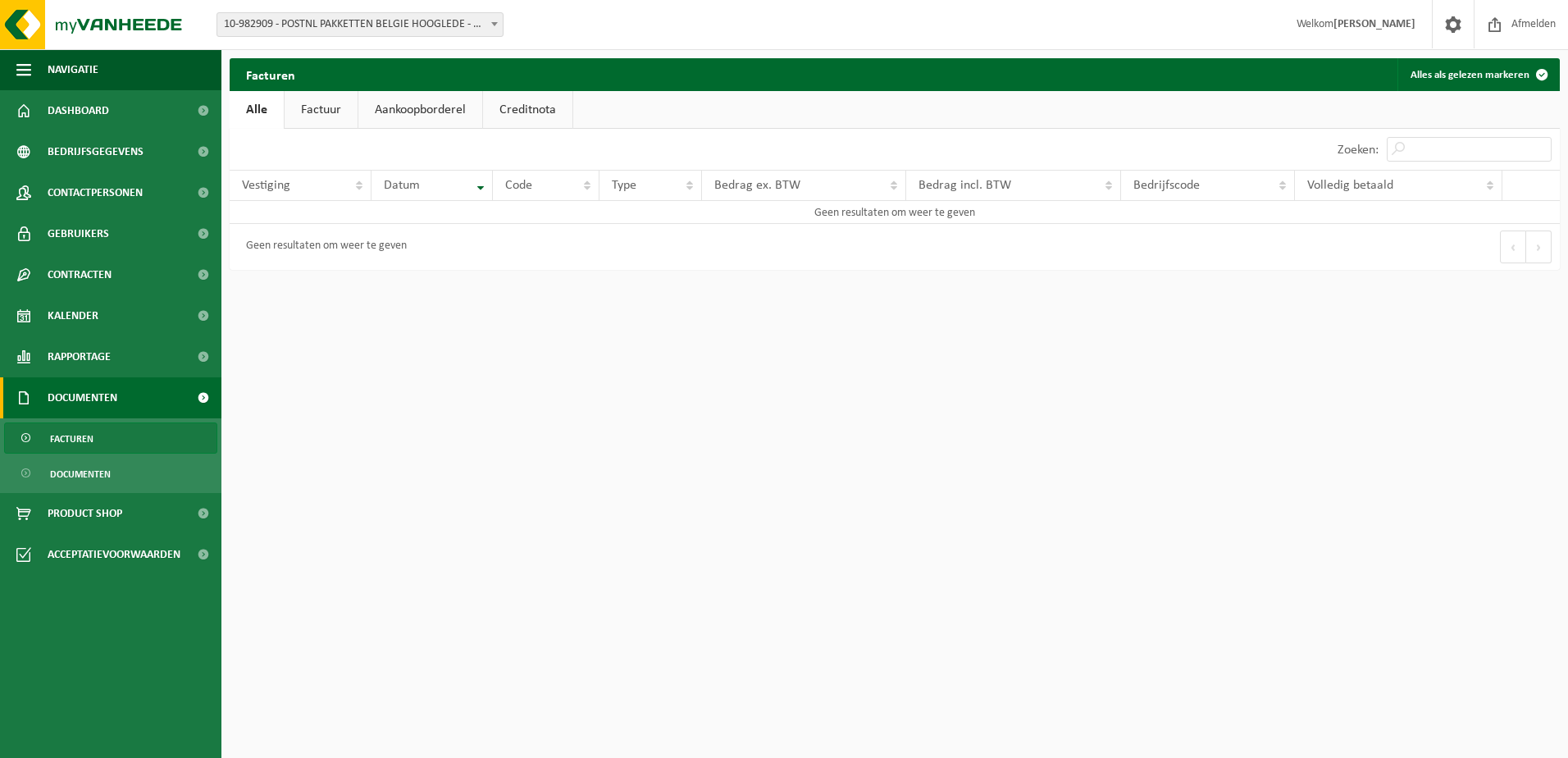
click at [149, 444] on link "Facturen" at bounding box center [111, 437] width 213 height 31
click at [151, 455] on ul "Facturen Documenten" at bounding box center [111, 455] width 221 height 75
click at [152, 463] on link "Documenten" at bounding box center [111, 473] width 213 height 31
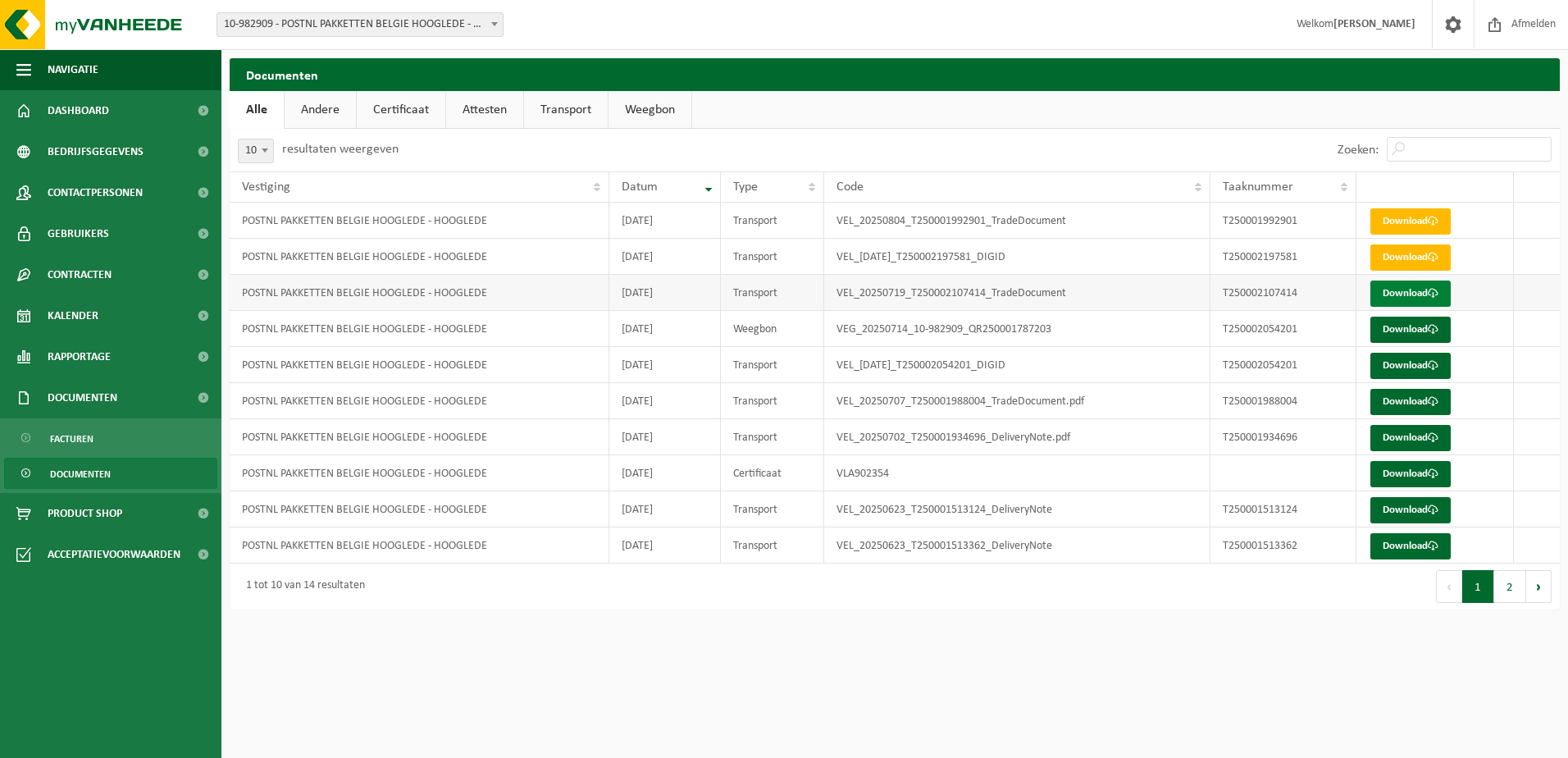
click at [1419, 297] on link "Download" at bounding box center [1410, 294] width 81 height 26
click at [1420, 330] on link "Download" at bounding box center [1410, 330] width 81 height 26
click at [1416, 379] on td "Download" at bounding box center [1435, 365] width 157 height 36
click at [1421, 376] on link "Download" at bounding box center [1410, 366] width 81 height 26
click at [1418, 408] on link "Download" at bounding box center [1410, 401] width 81 height 26
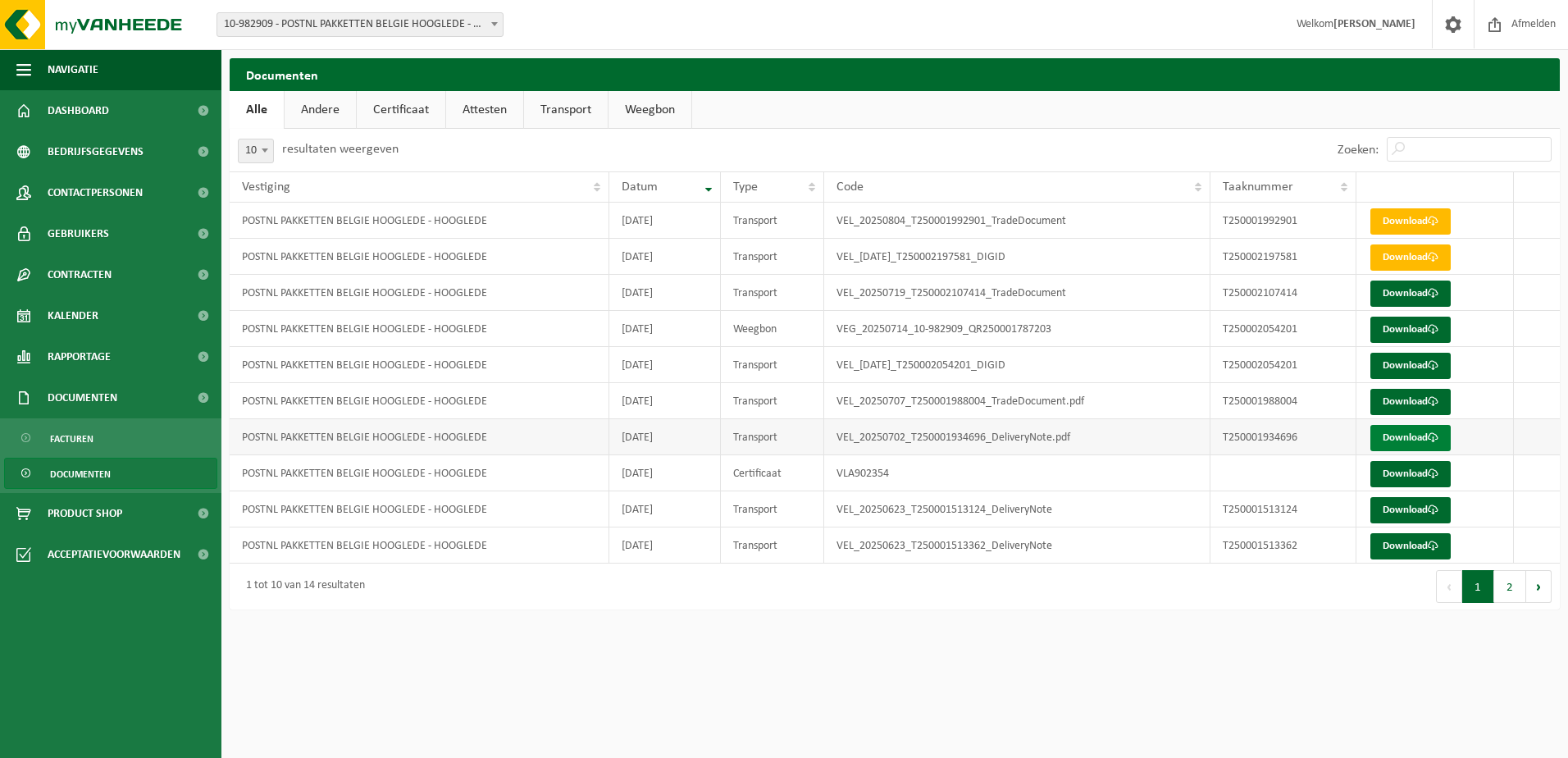
click at [1417, 440] on link "Download" at bounding box center [1410, 438] width 81 height 26
click at [1415, 476] on link "Download" at bounding box center [1410, 474] width 81 height 26
click at [1413, 510] on link "Download" at bounding box center [1410, 510] width 81 height 26
click at [1403, 547] on link "Download" at bounding box center [1410, 546] width 81 height 26
click at [1541, 588] on button "Volgende" at bounding box center [1539, 586] width 26 height 33
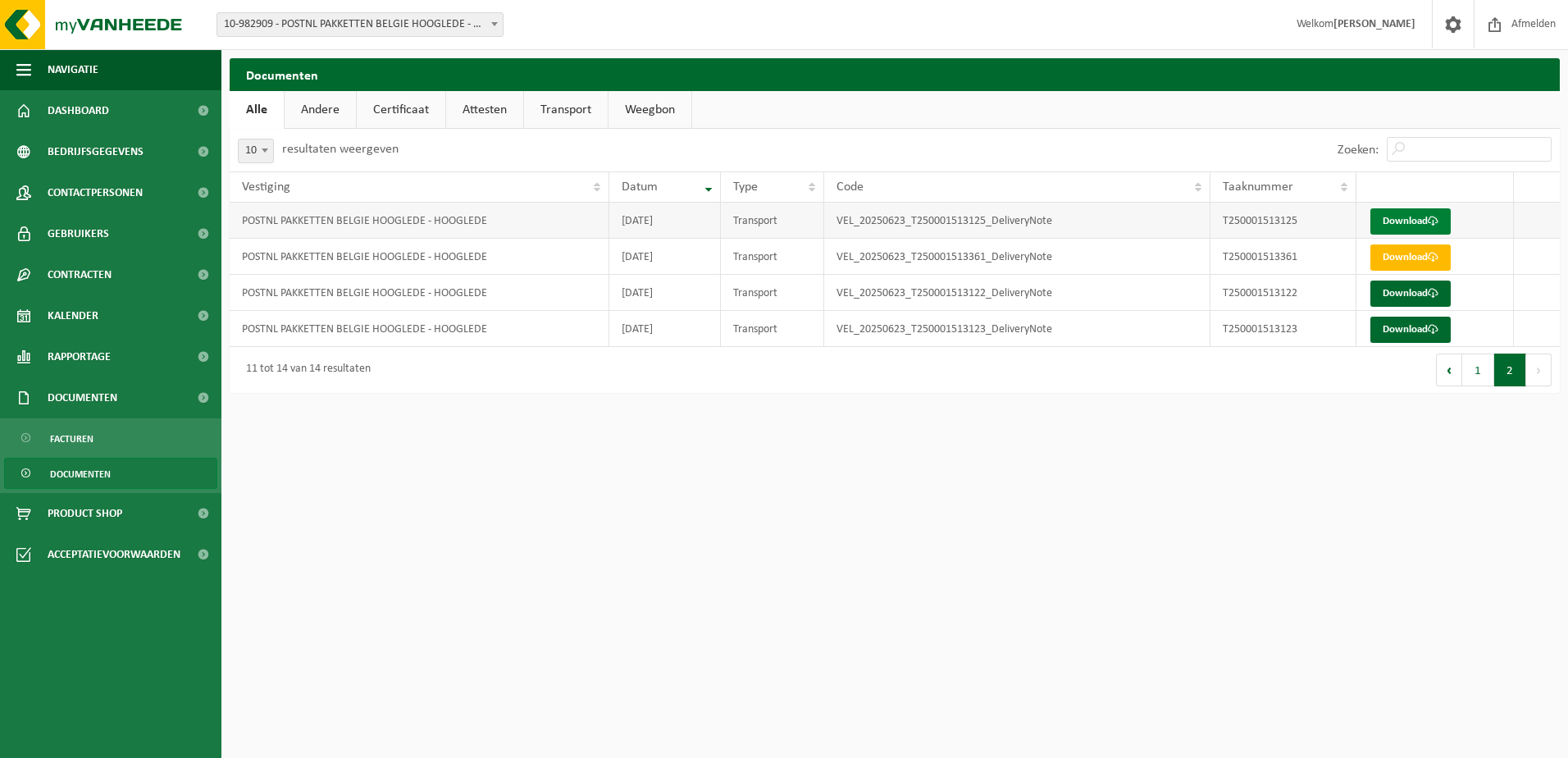
click at [1418, 221] on link "Download" at bounding box center [1410, 221] width 81 height 26
drag, startPoint x: 1524, startPoint y: 472, endPoint x: 1510, endPoint y: 454, distance: 22.8
click at [1524, 472] on html "Vestiging: 10-830867 - POSTNL PAKKETTEN BELGIE ARDOOIE - ARDOOIE 10-982909 - PO…" at bounding box center [784, 379] width 1568 height 758
click at [1428, 306] on link "Download" at bounding box center [1410, 294] width 81 height 26
click at [1106, 519] on html "Vestiging: 10-830867 - POSTNL PAKKETTEN BELGIE ARDOOIE - ARDOOIE 10-982909 - PO…" at bounding box center [784, 379] width 1568 height 758
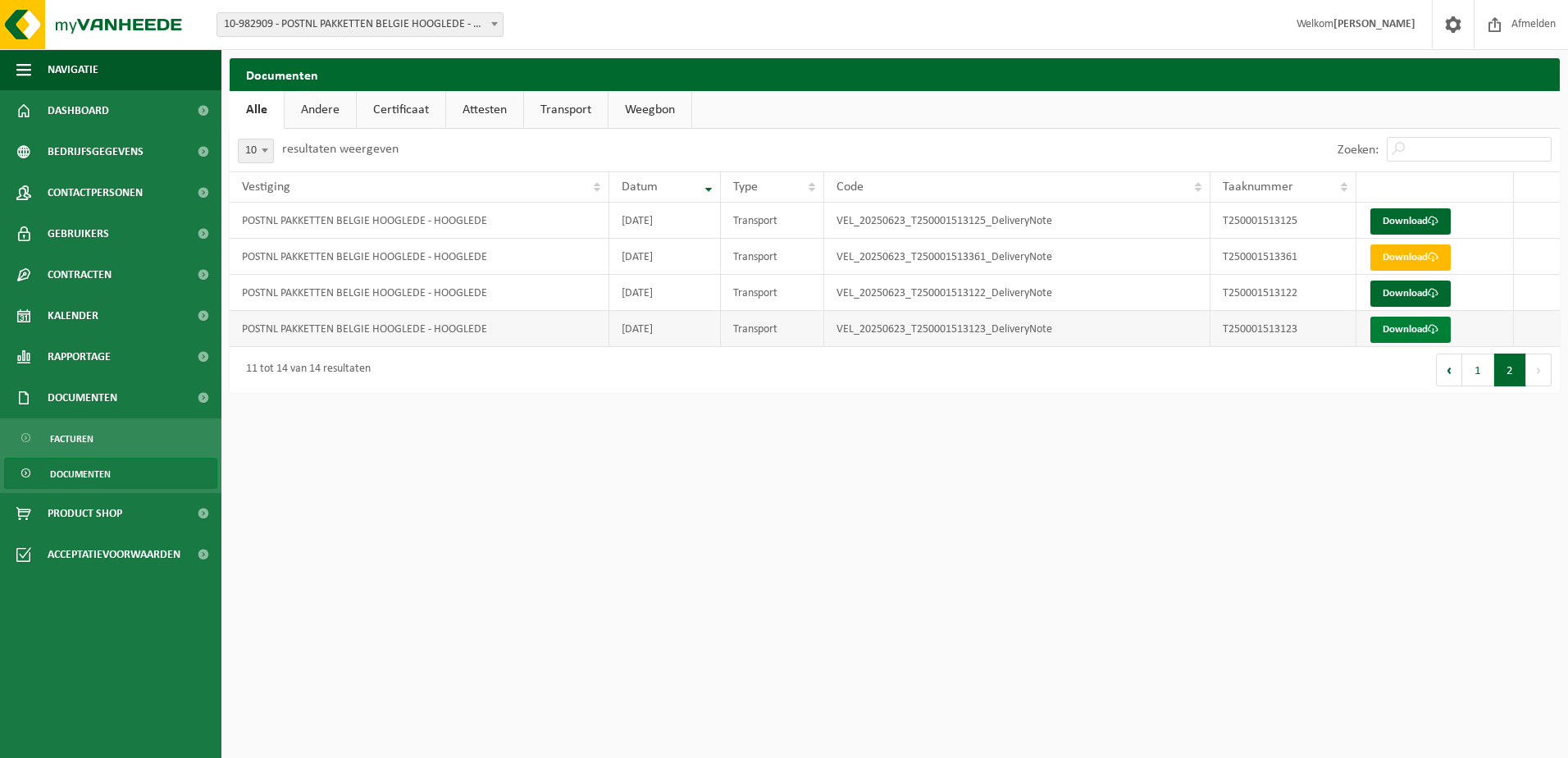
click at [1410, 335] on link "Download" at bounding box center [1410, 330] width 81 height 26
click at [998, 506] on html "Vestiging: 10-830867 - POSTNL PAKKETTEN BELGIE ARDOOIE - ARDOOIE 10-982909 - PO…" at bounding box center [784, 379] width 1568 height 758
click at [1434, 366] on div "Eerste Vorige 1 2 Volgende Laatste" at bounding box center [1228, 370] width 665 height 46
click at [1446, 379] on button "Vorige" at bounding box center [1449, 370] width 26 height 33
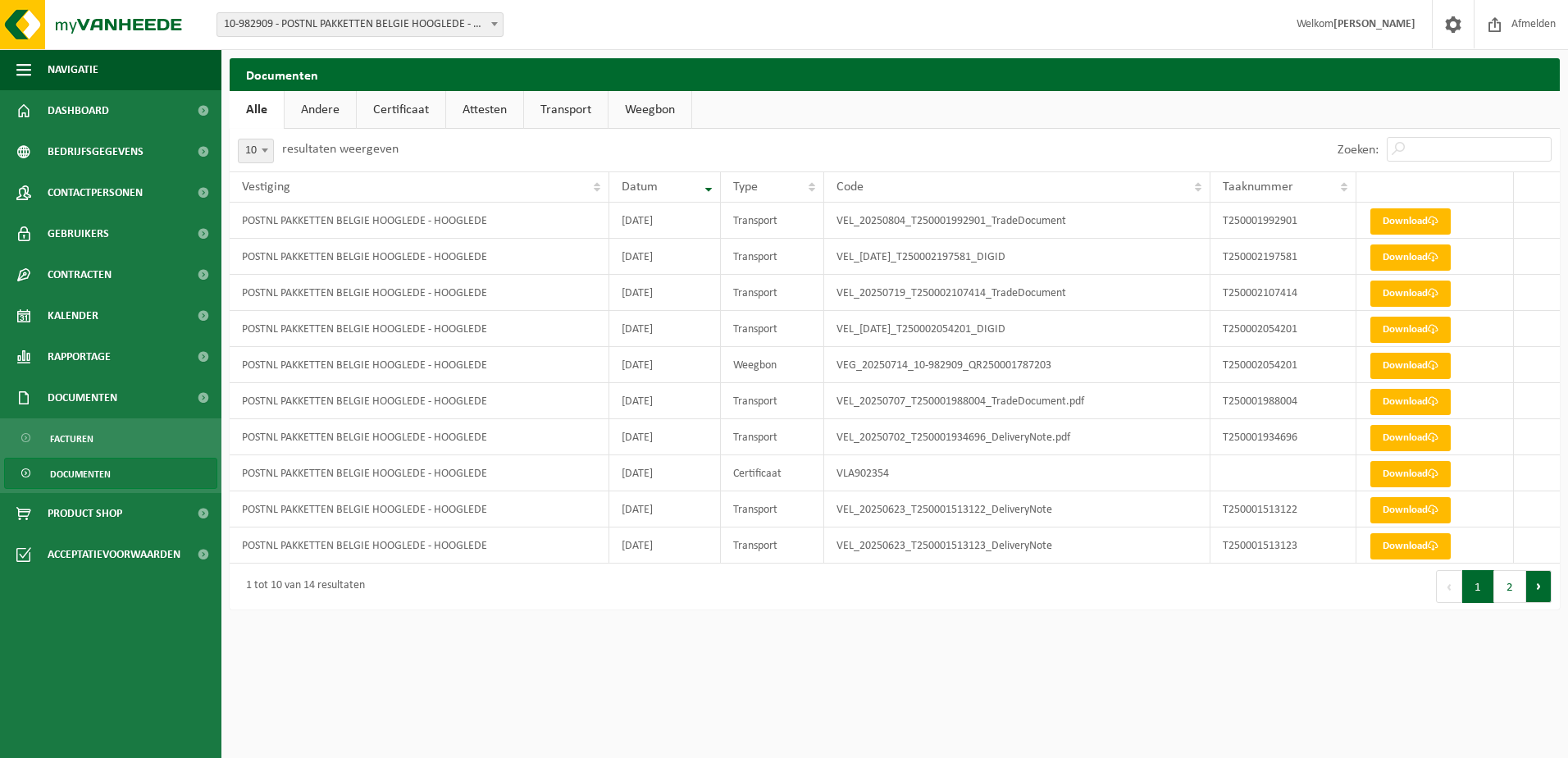
click at [1528, 588] on button "Volgende" at bounding box center [1539, 586] width 26 height 33
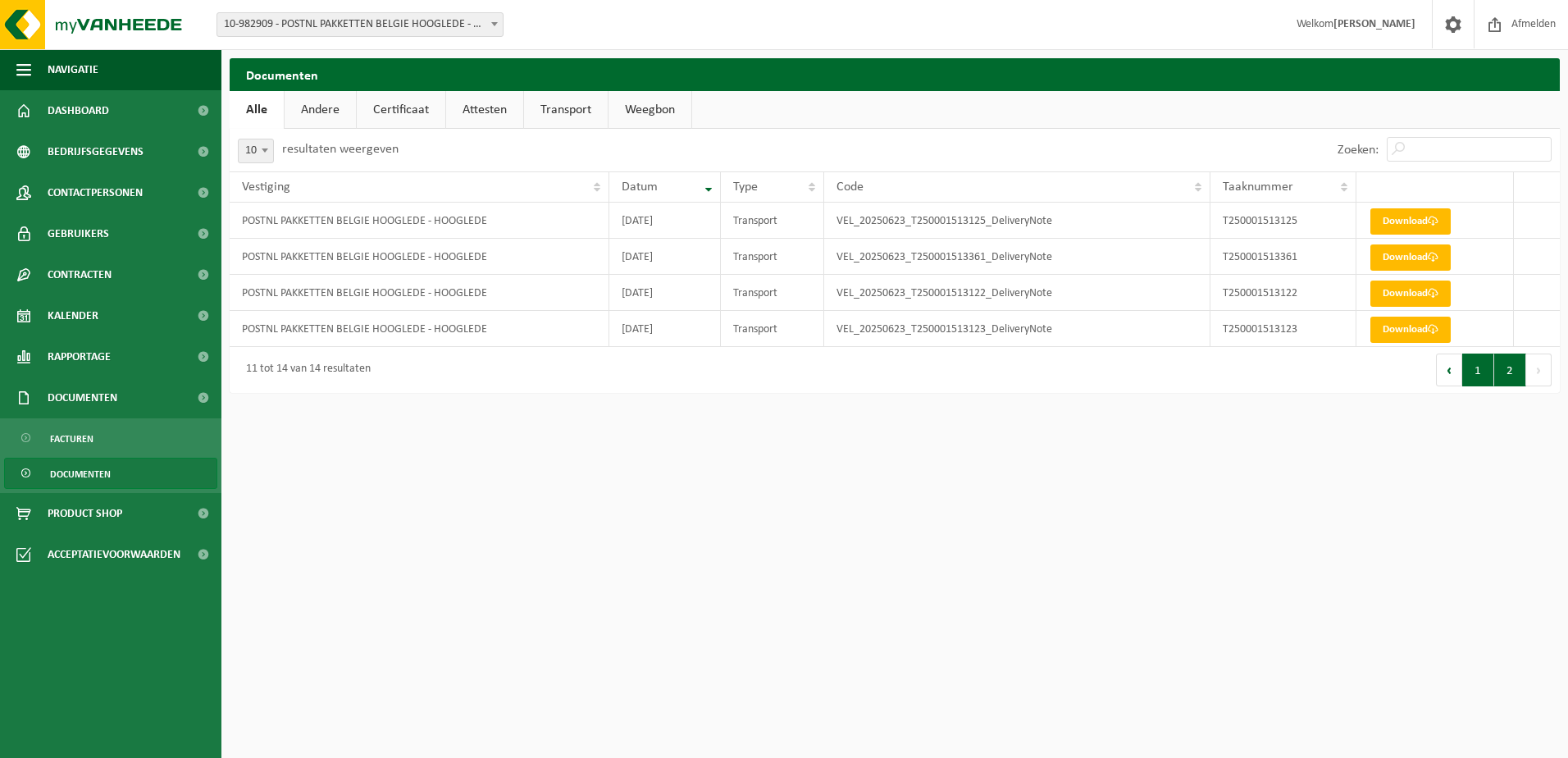
click at [1463, 376] on button "1" at bounding box center [1478, 370] width 32 height 33
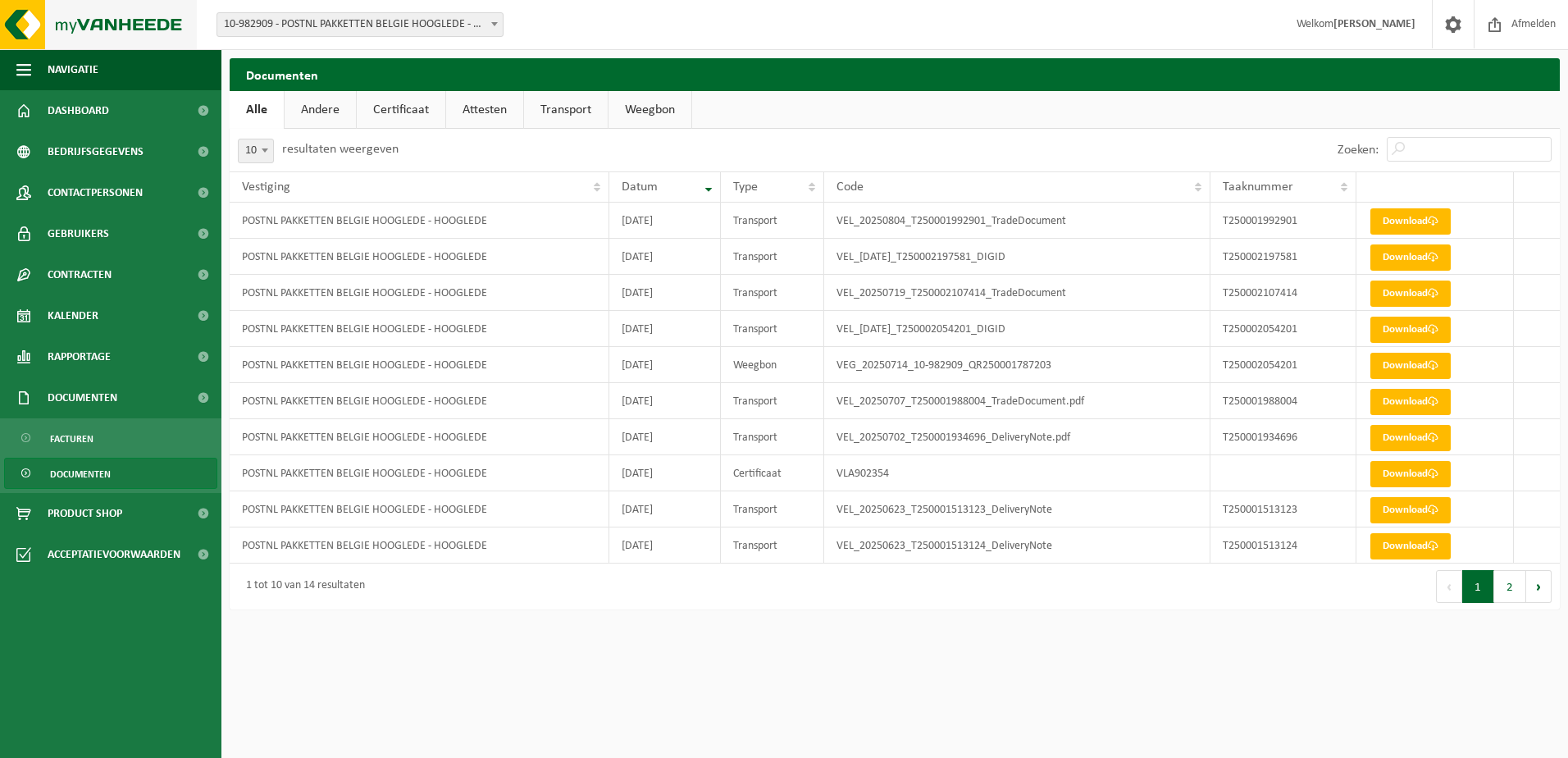
click at [150, 22] on img at bounding box center [99, 24] width 197 height 49
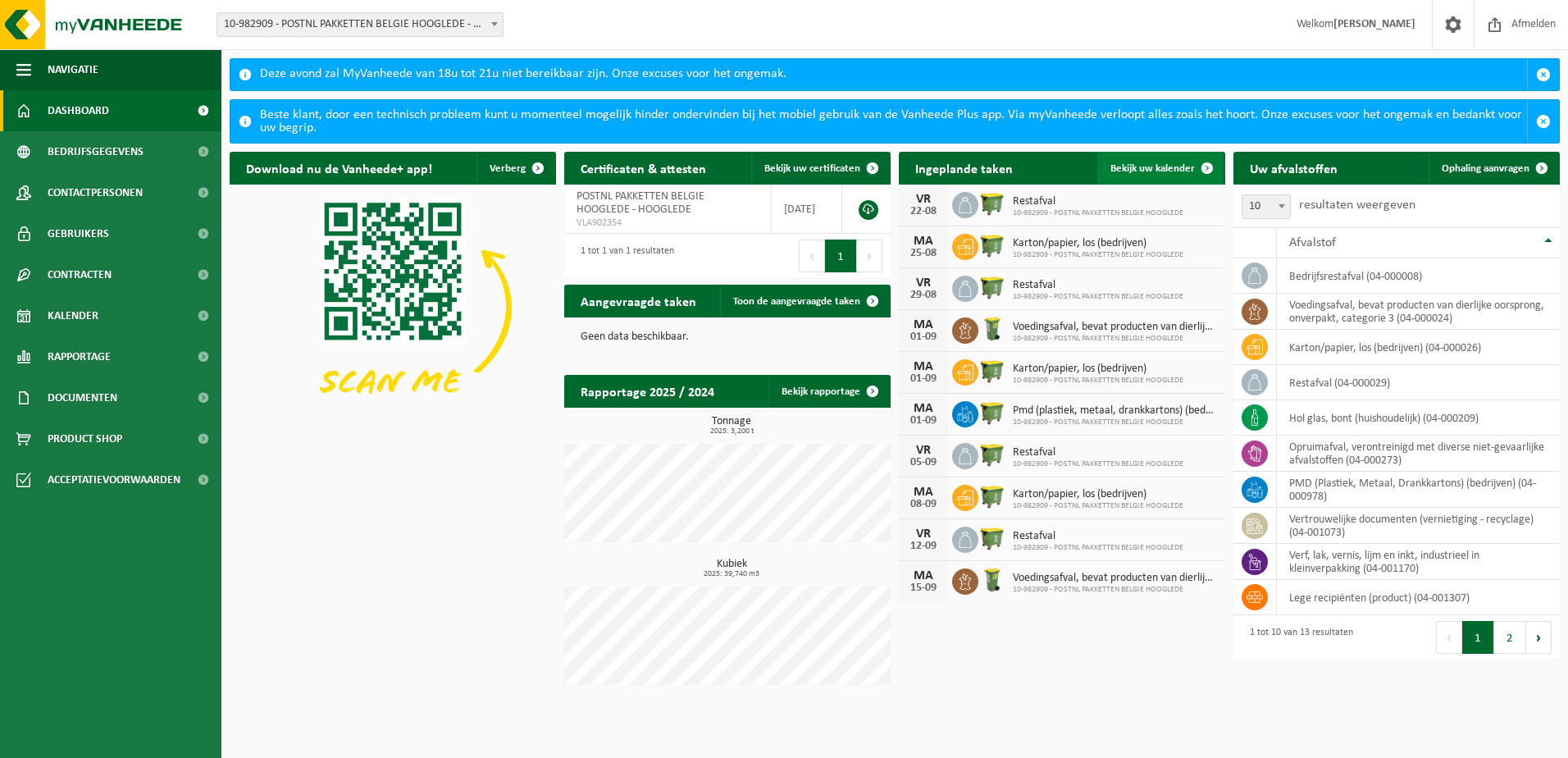
click at [1194, 161] on span at bounding box center [1207, 167] width 33 height 33
